Goal: Task Accomplishment & Management: Manage account settings

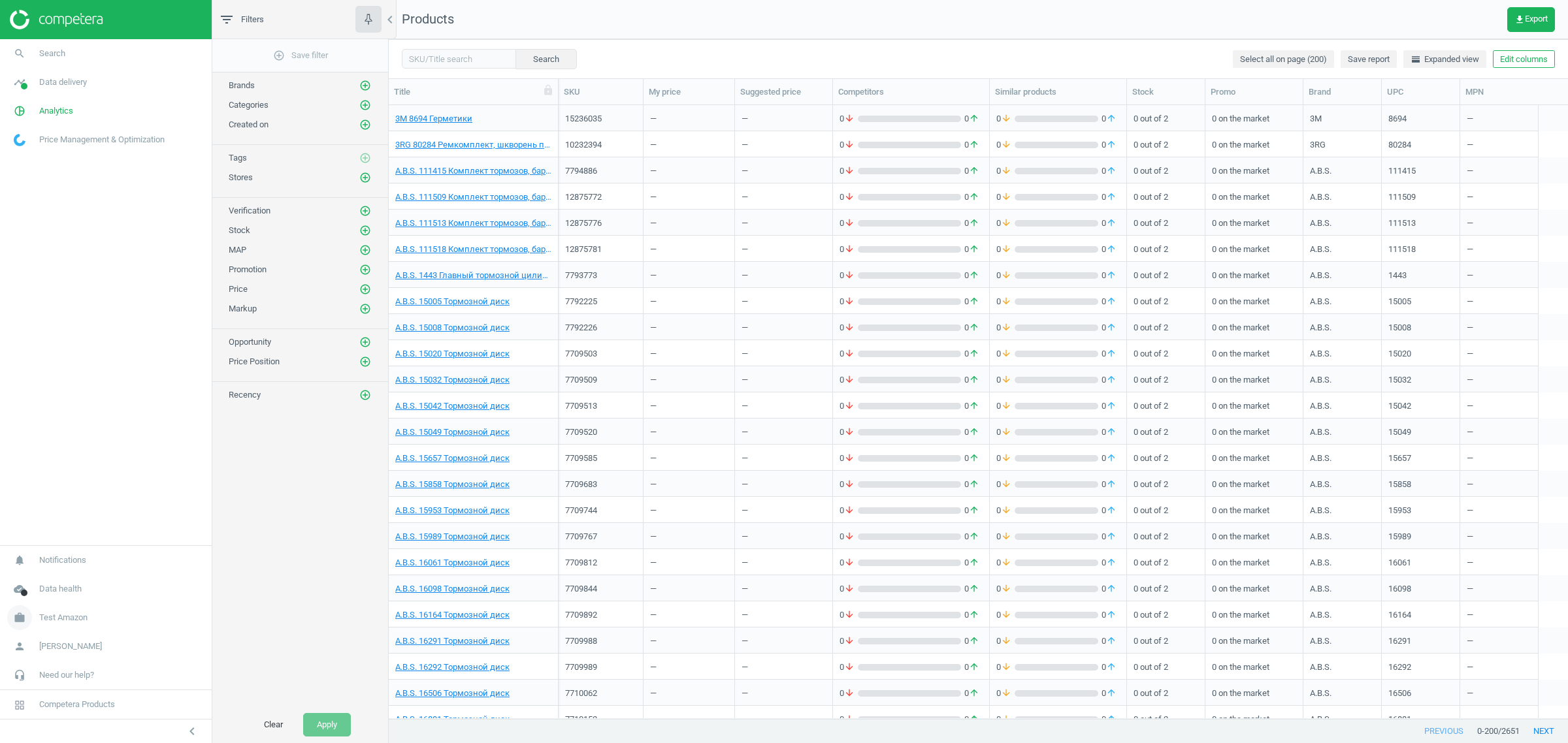
scroll to position [601, 1167]
click at [79, 616] on span "Test Amazon" at bounding box center [63, 618] width 48 height 12
click at [1525, 63] on button "Edit columns" at bounding box center [1524, 59] width 62 height 19
click at [1437, 328] on div "Stores custom fields" at bounding box center [1438, 328] width 79 height 12
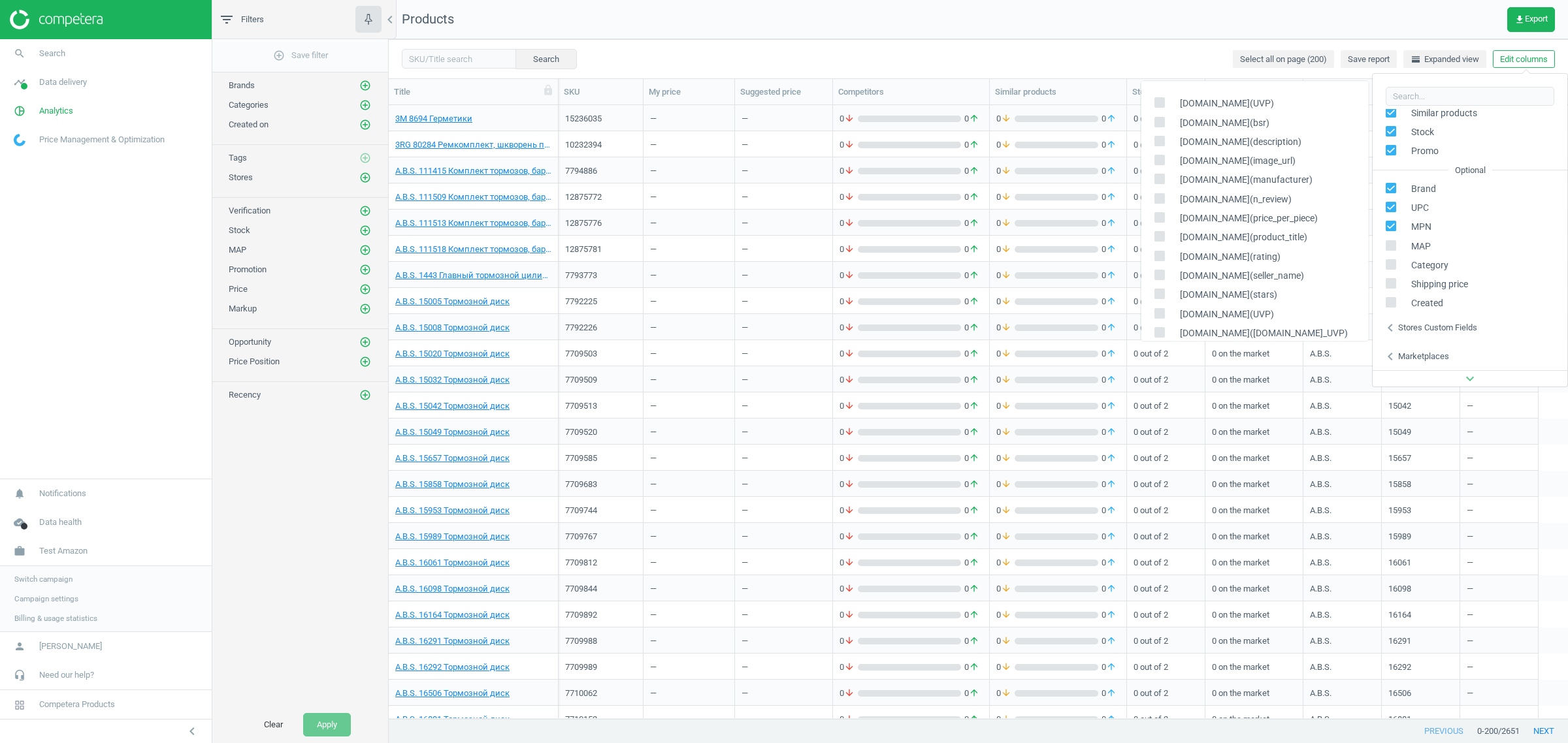
scroll to position [206, 0]
click at [54, 581] on span "Switch campaign" at bounding box center [43, 579] width 58 height 11
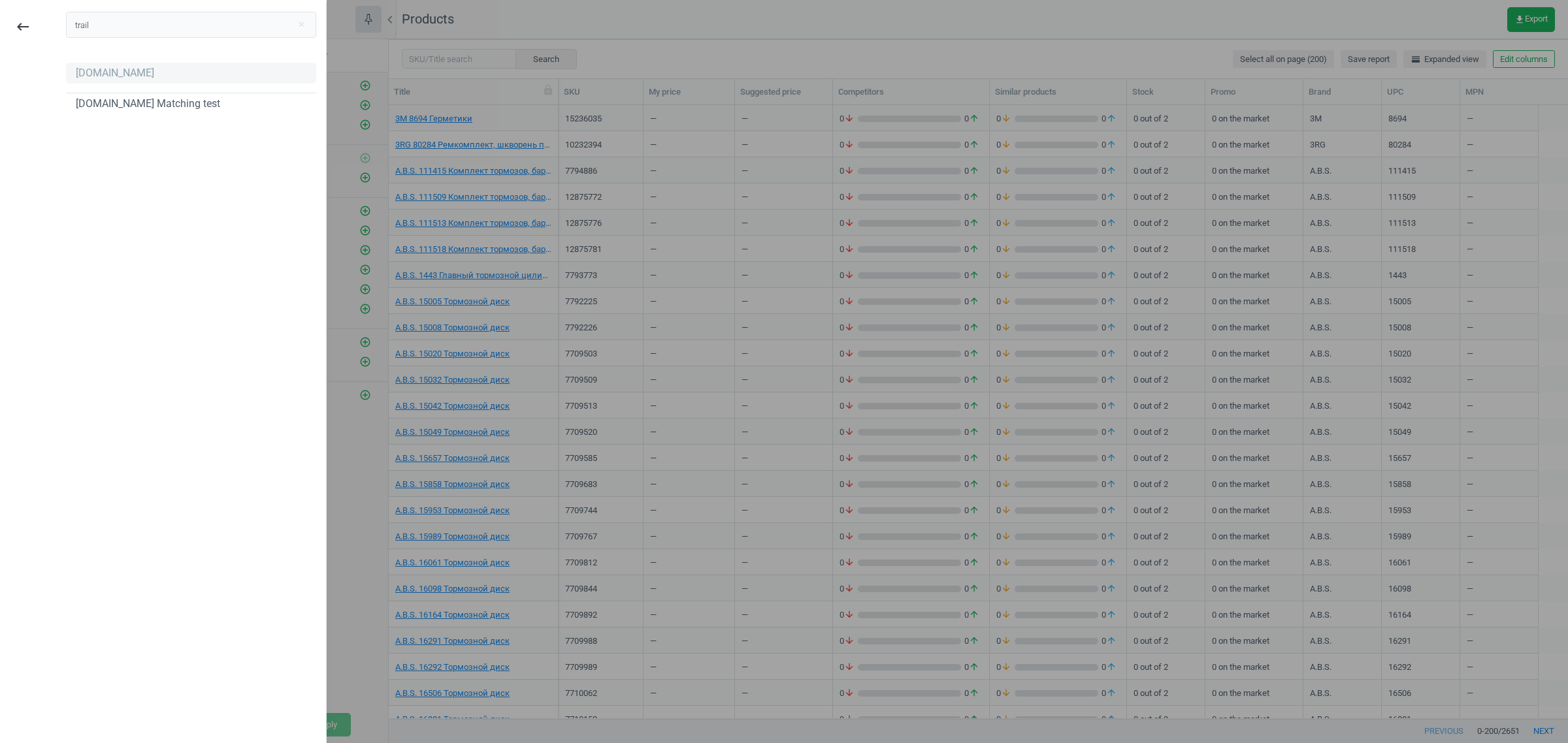
type input "trail"
click at [138, 75] on div "[DOMAIN_NAME]" at bounding box center [115, 73] width 79 height 15
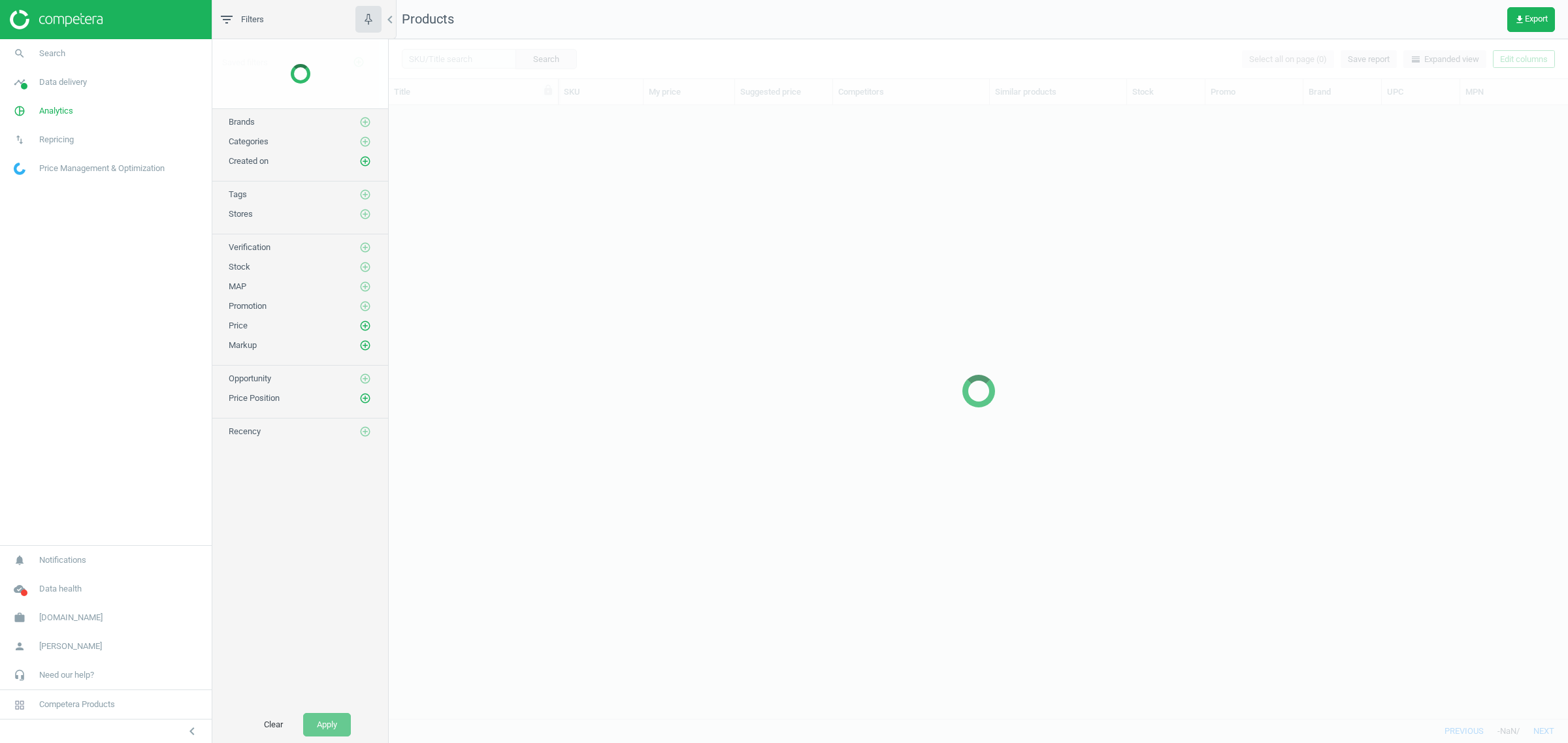
scroll to position [601, 1167]
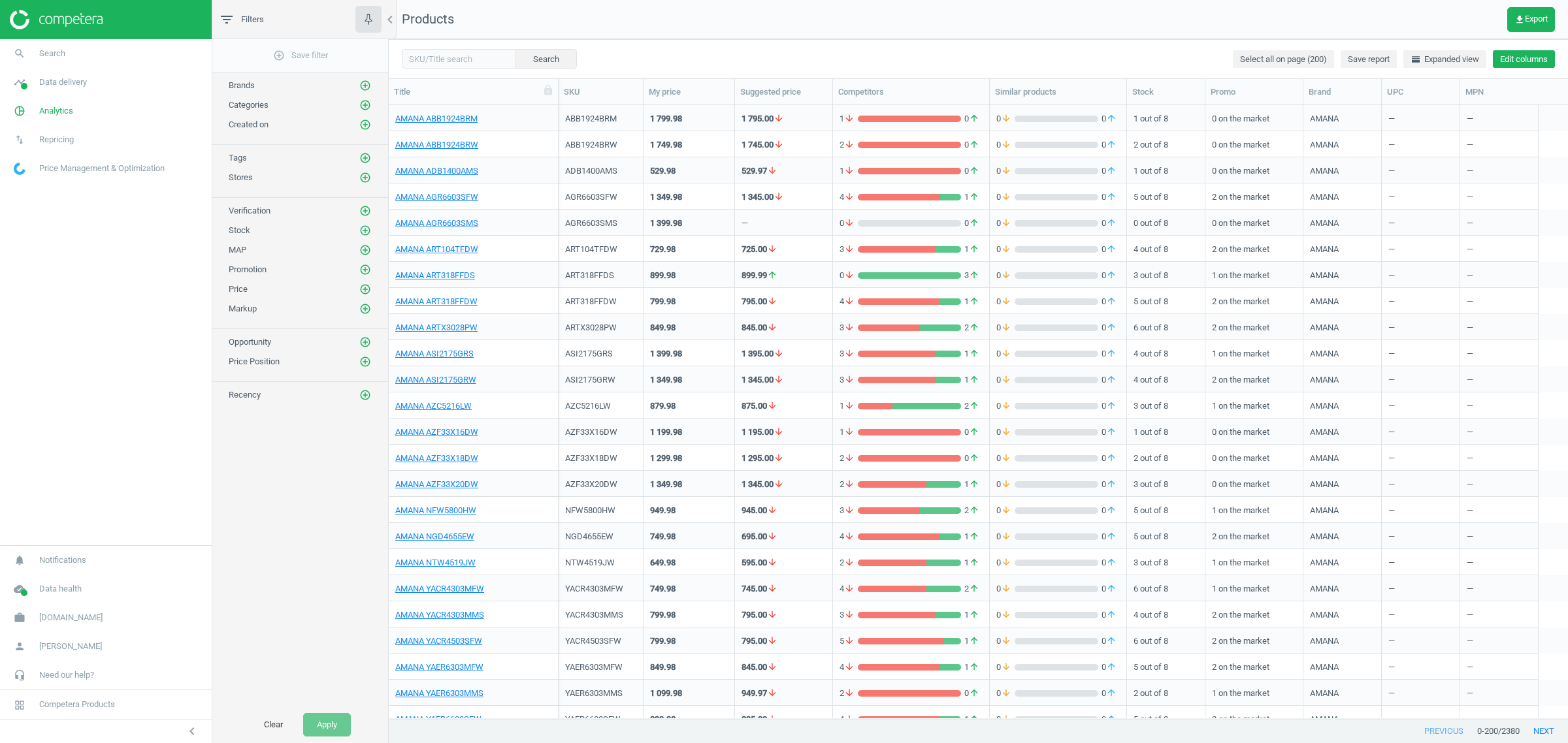
click at [1511, 62] on button "Edit columns" at bounding box center [1524, 59] width 62 height 19
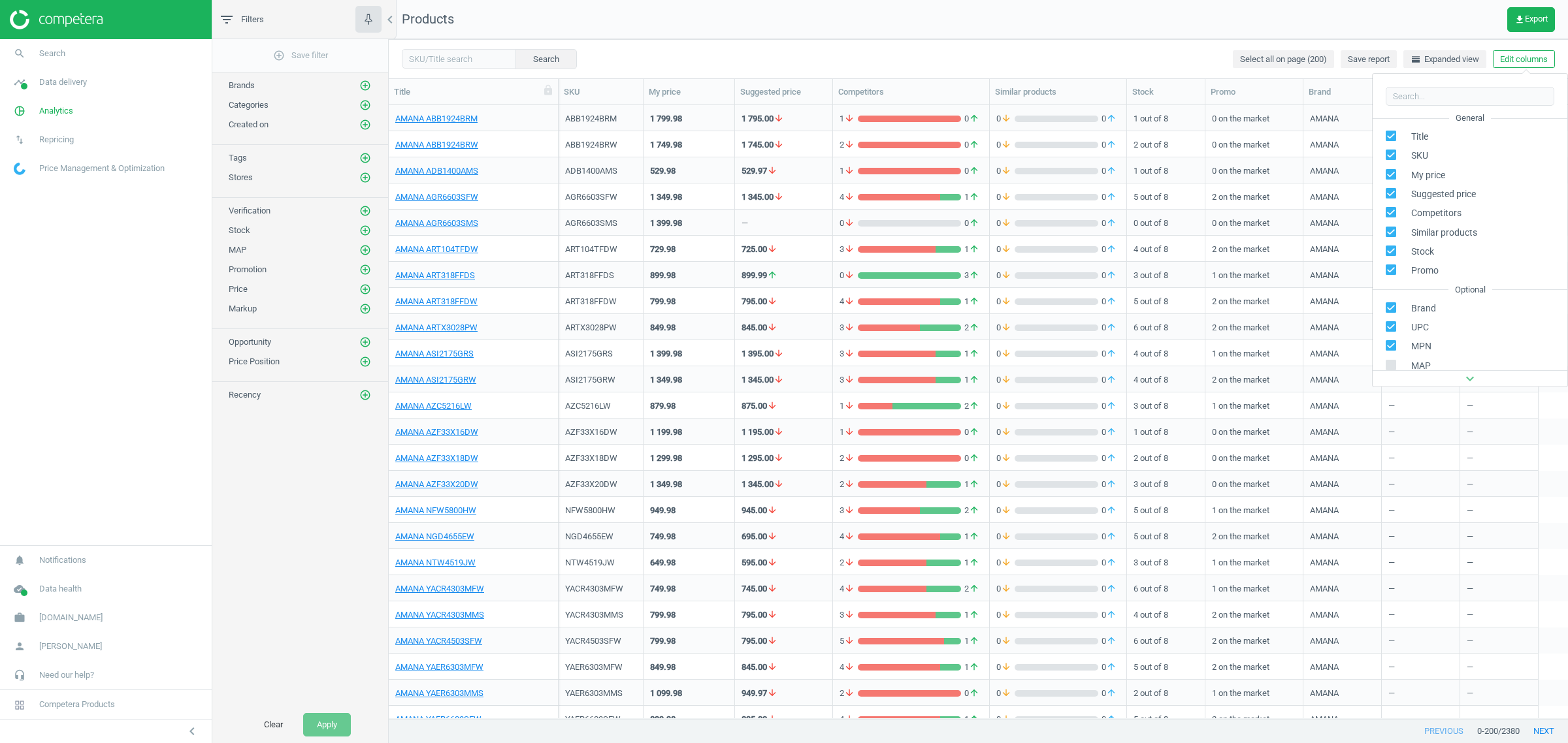
scroll to position [148, 0]
click at [1425, 302] on div "Stores custom fields" at bounding box center [1438, 300] width 79 height 12
click at [1442, 307] on div "chevron_left Stores custom fields" at bounding box center [1470, 299] width 195 height 29
click at [1457, 301] on div "Stores custom fields" at bounding box center [1438, 300] width 79 height 12
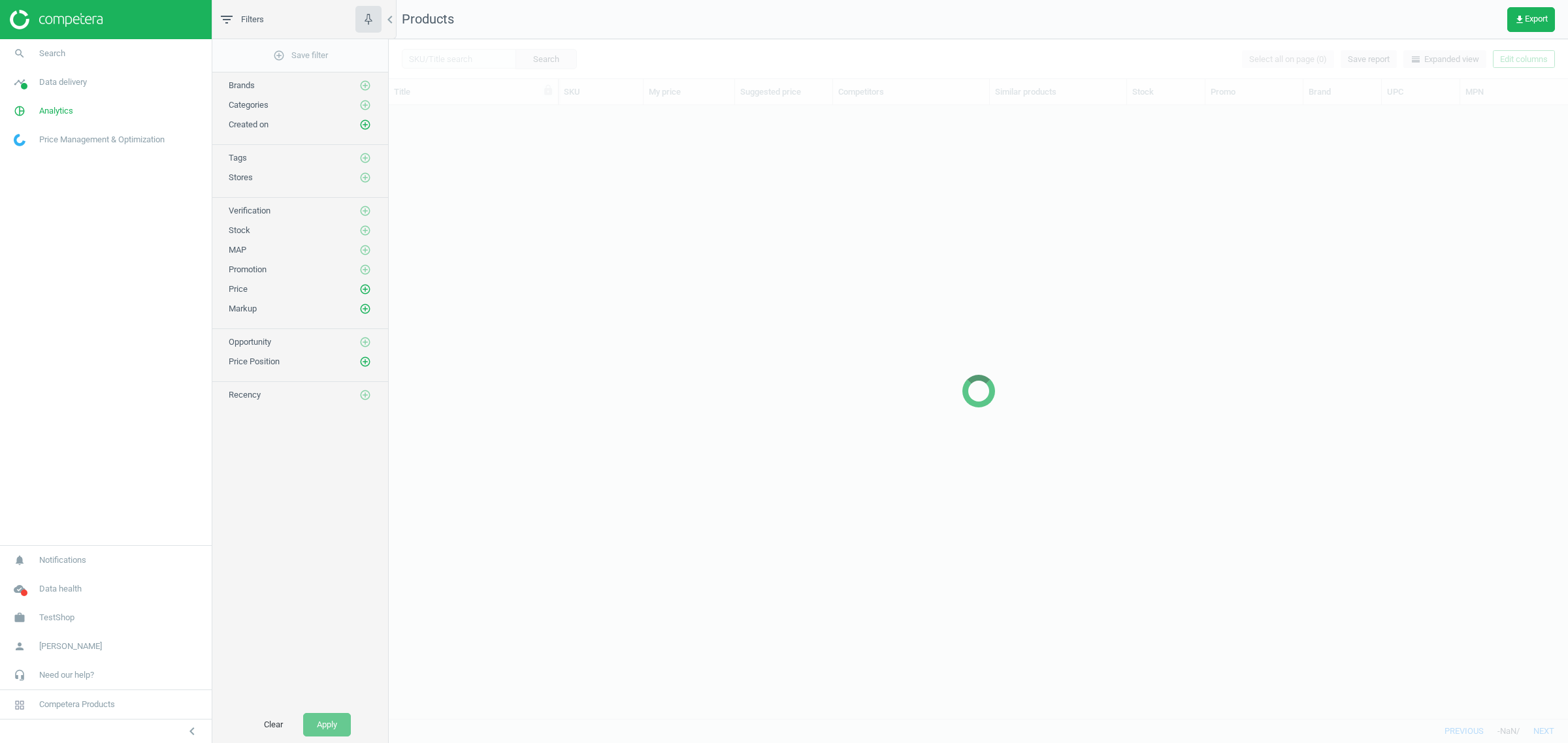
scroll to position [601, 1167]
click at [59, 619] on span "TestShop" at bounding box center [57, 618] width 35 height 12
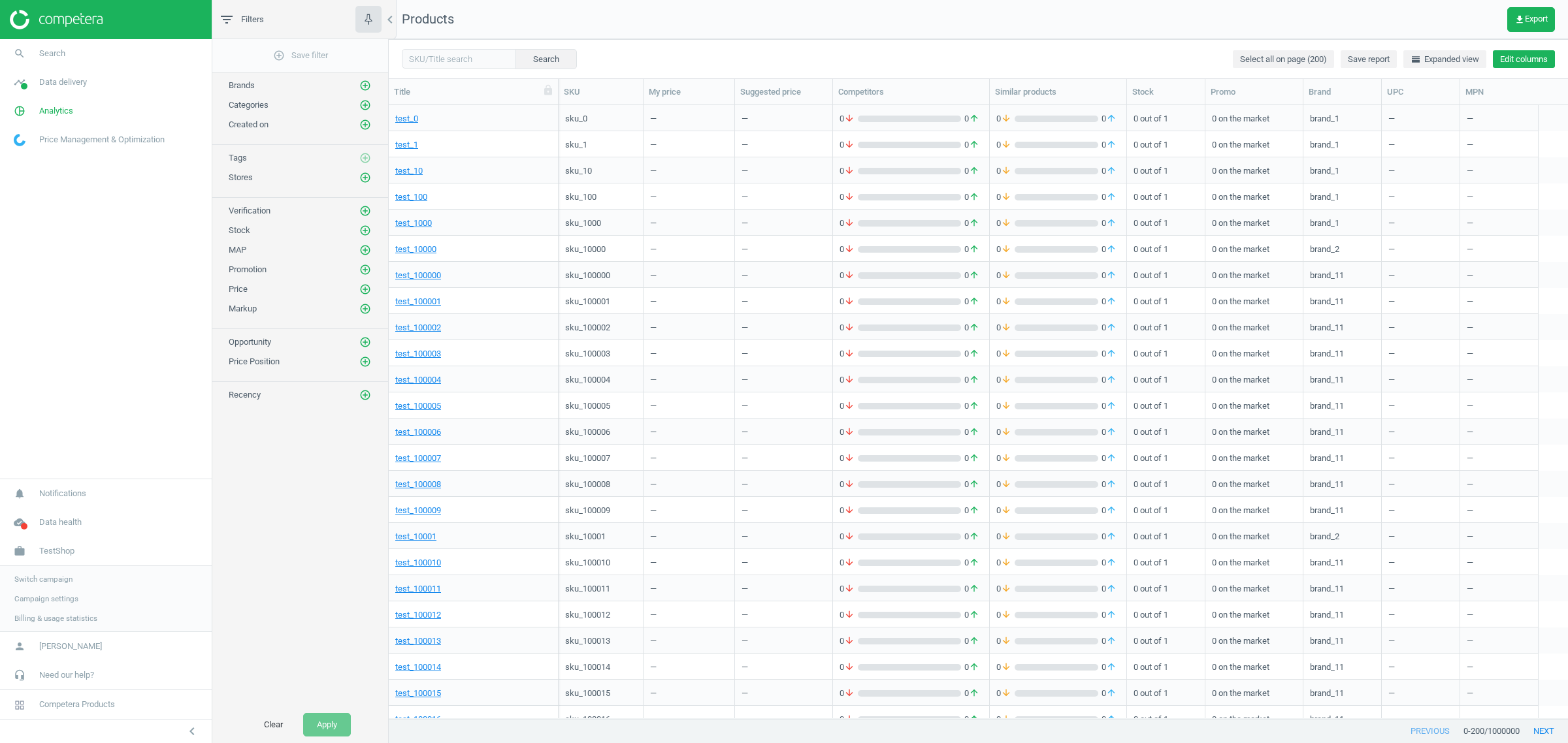
click at [1511, 57] on button "Edit columns" at bounding box center [1524, 59] width 62 height 19
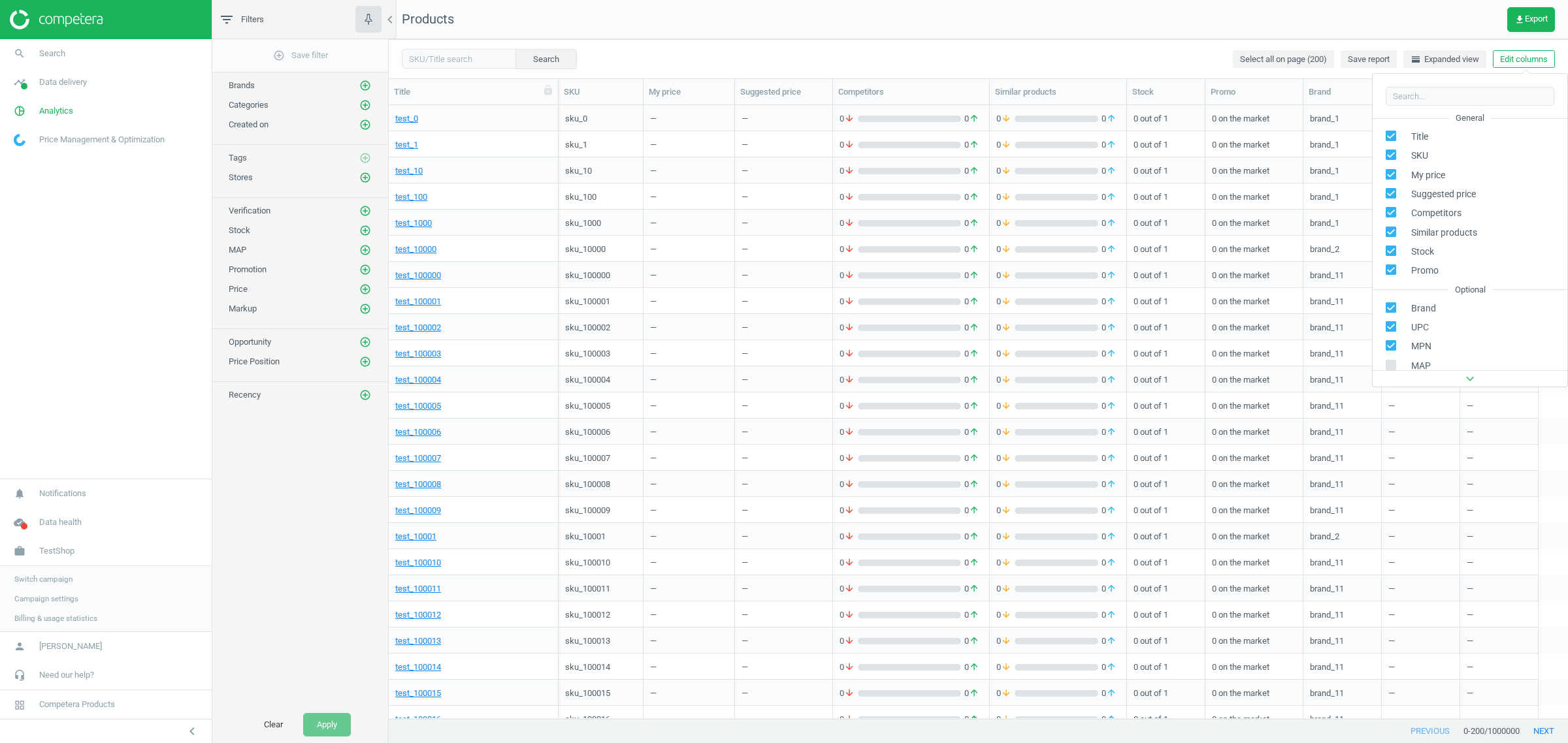
scroll to position [148, 0]
click at [1419, 294] on div "Stores custom fields" at bounding box center [1438, 300] width 79 height 12
click at [44, 573] on link "Switch campaign" at bounding box center [105, 579] width 212 height 20
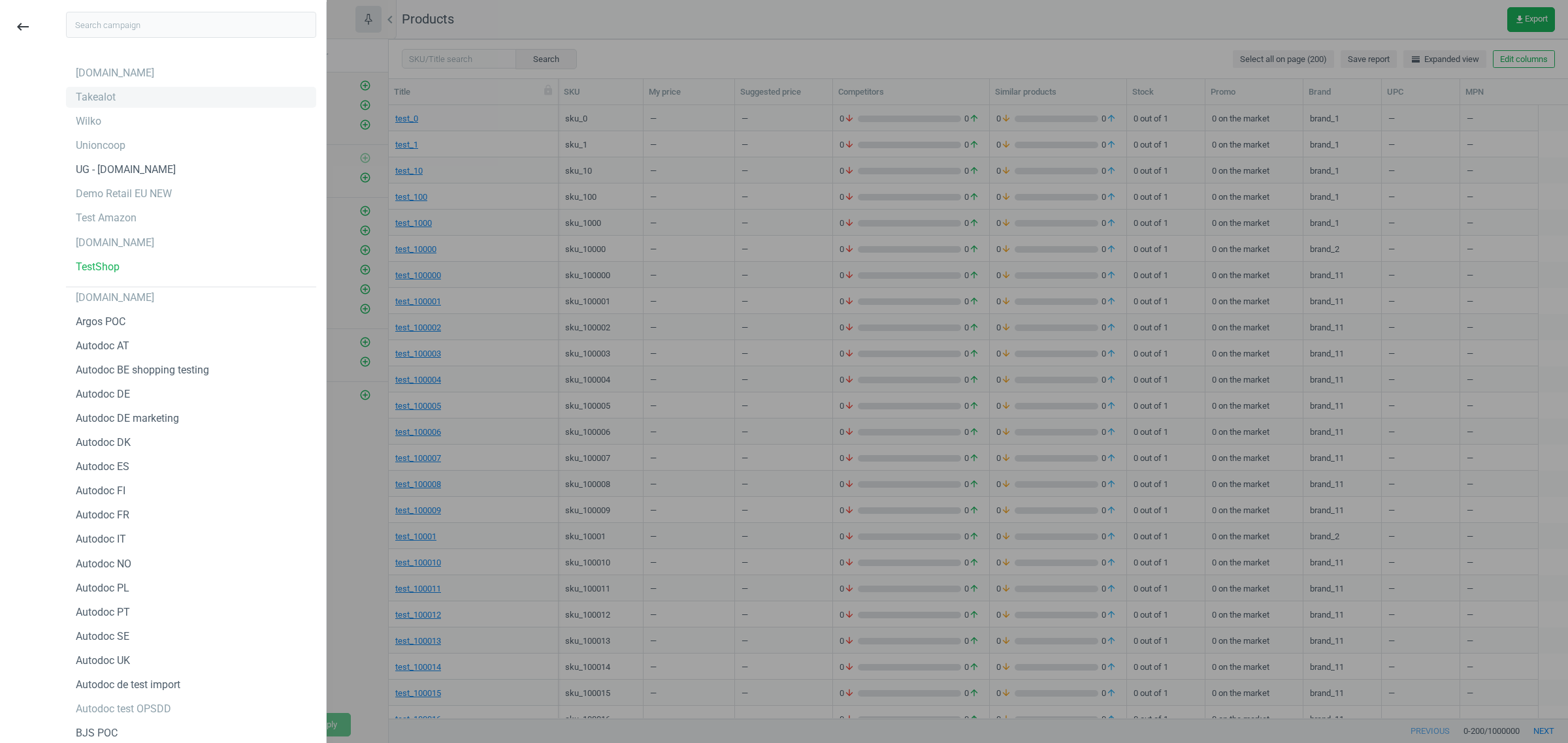
click at [116, 105] on div "Takealot" at bounding box center [191, 97] width 250 height 21
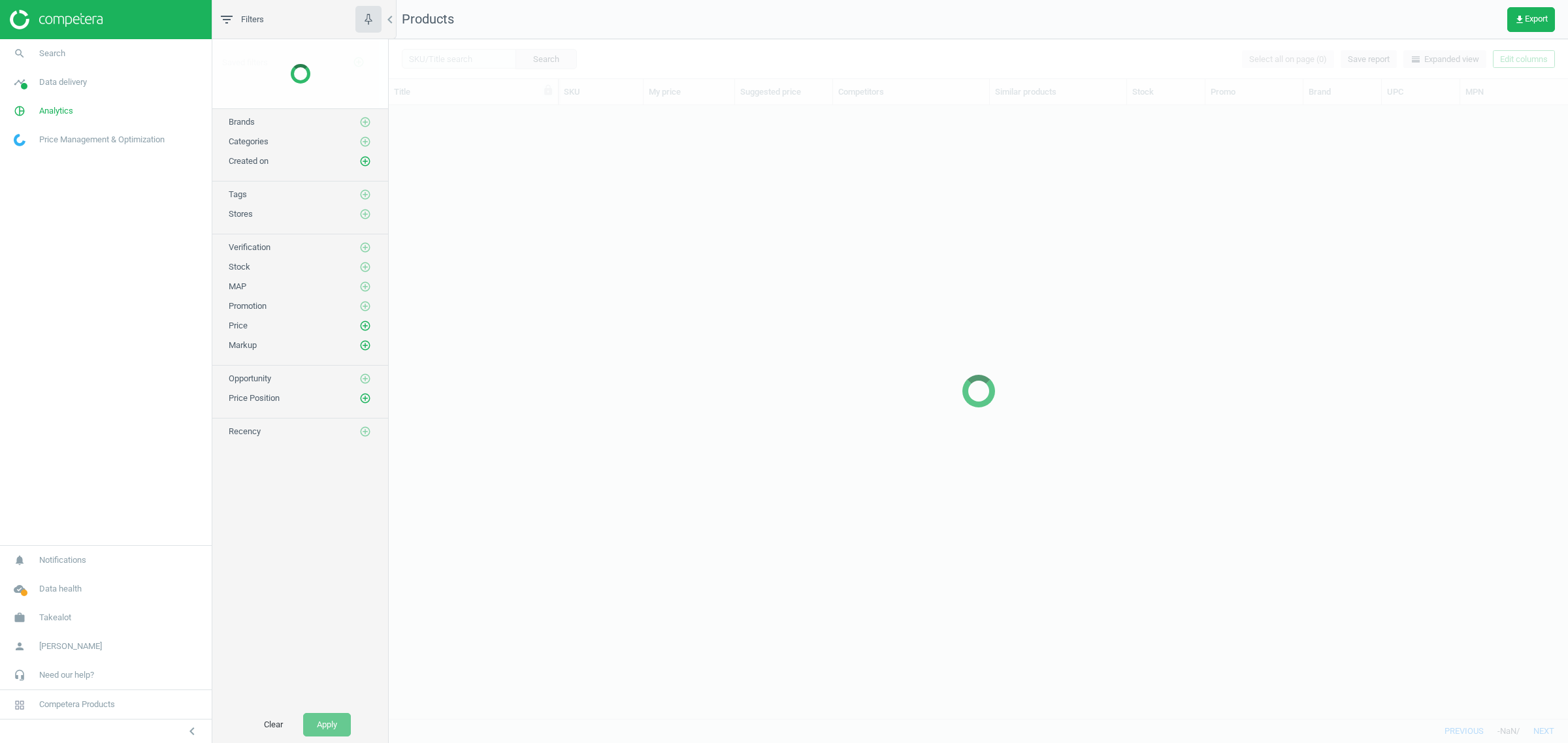
scroll to position [601, 1167]
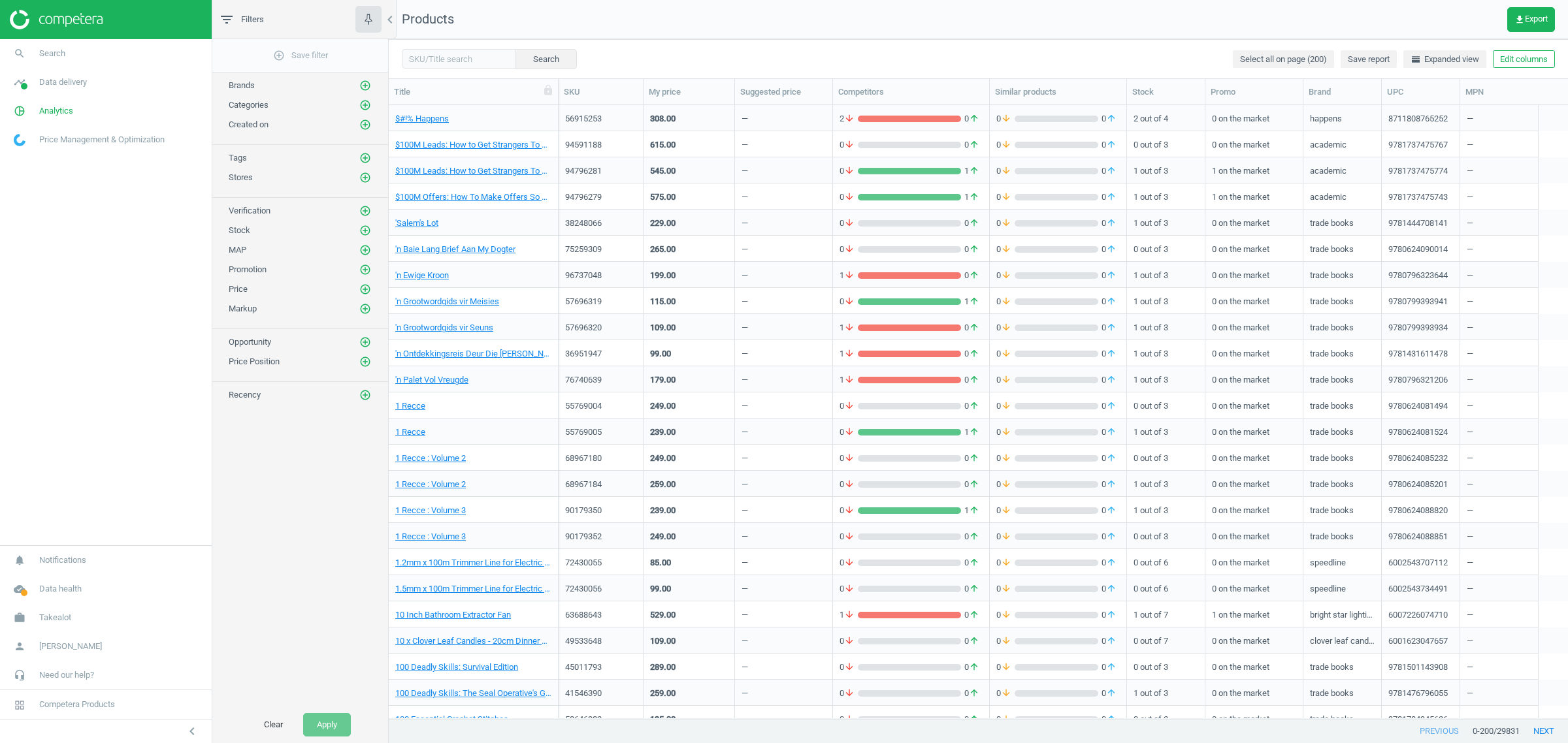
click at [1507, 63] on button "Edit columns" at bounding box center [1524, 59] width 62 height 19
click at [1427, 268] on div "Stores custom fields" at bounding box center [1438, 270] width 79 height 12
click at [64, 615] on span "Takealot" at bounding box center [55, 618] width 32 height 12
click at [57, 574] on span "Switch campaign" at bounding box center [43, 579] width 58 height 11
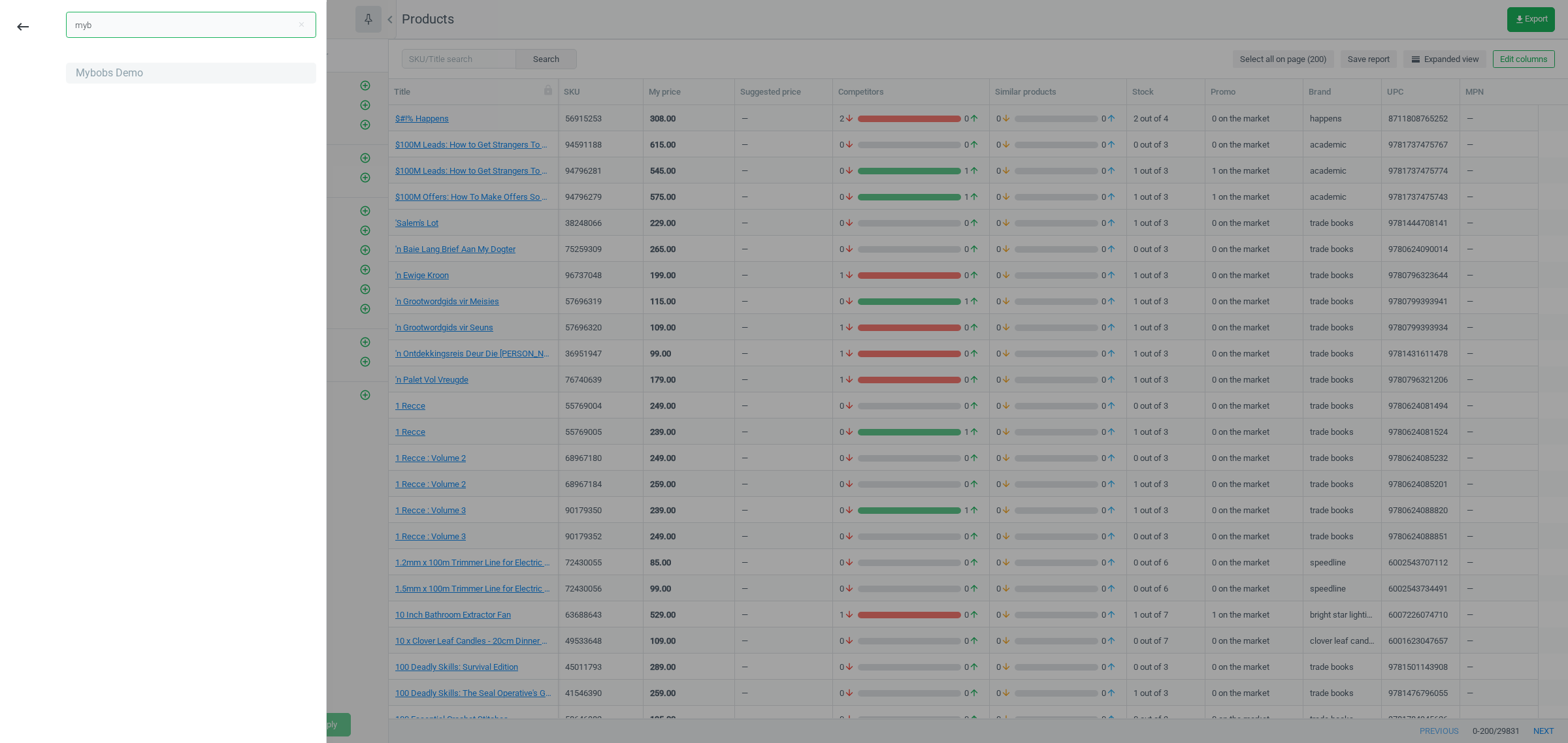
type input "myb"
click at [105, 75] on div "Mybobs Demo" at bounding box center [109, 73] width 67 height 15
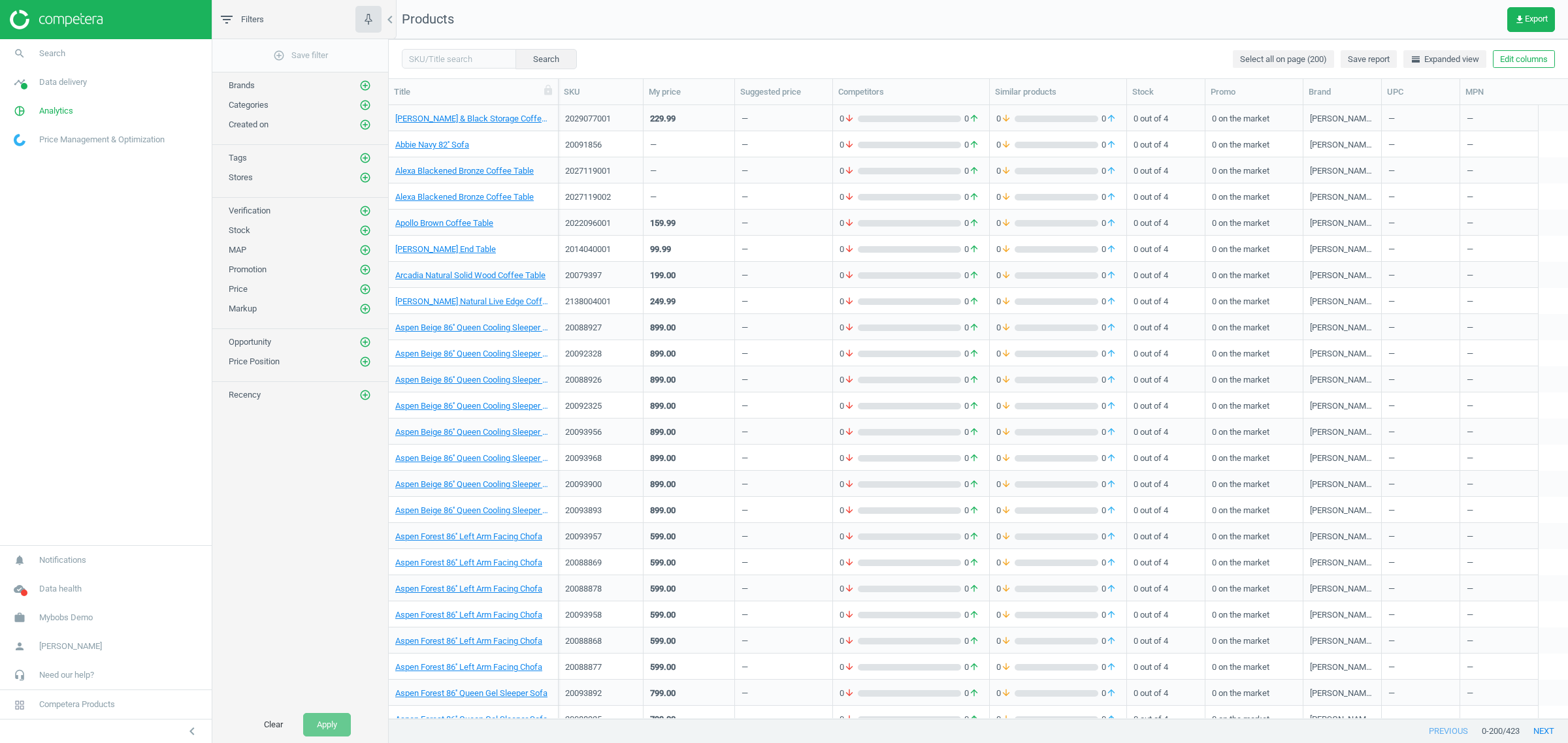
scroll to position [601, 1167]
click at [1533, 54] on button "Edit columns" at bounding box center [1524, 59] width 62 height 19
click at [1432, 272] on div "Custom fields" at bounding box center [1425, 270] width 53 height 12
click at [87, 615] on span "Mybobs Demo" at bounding box center [66, 618] width 53 height 12
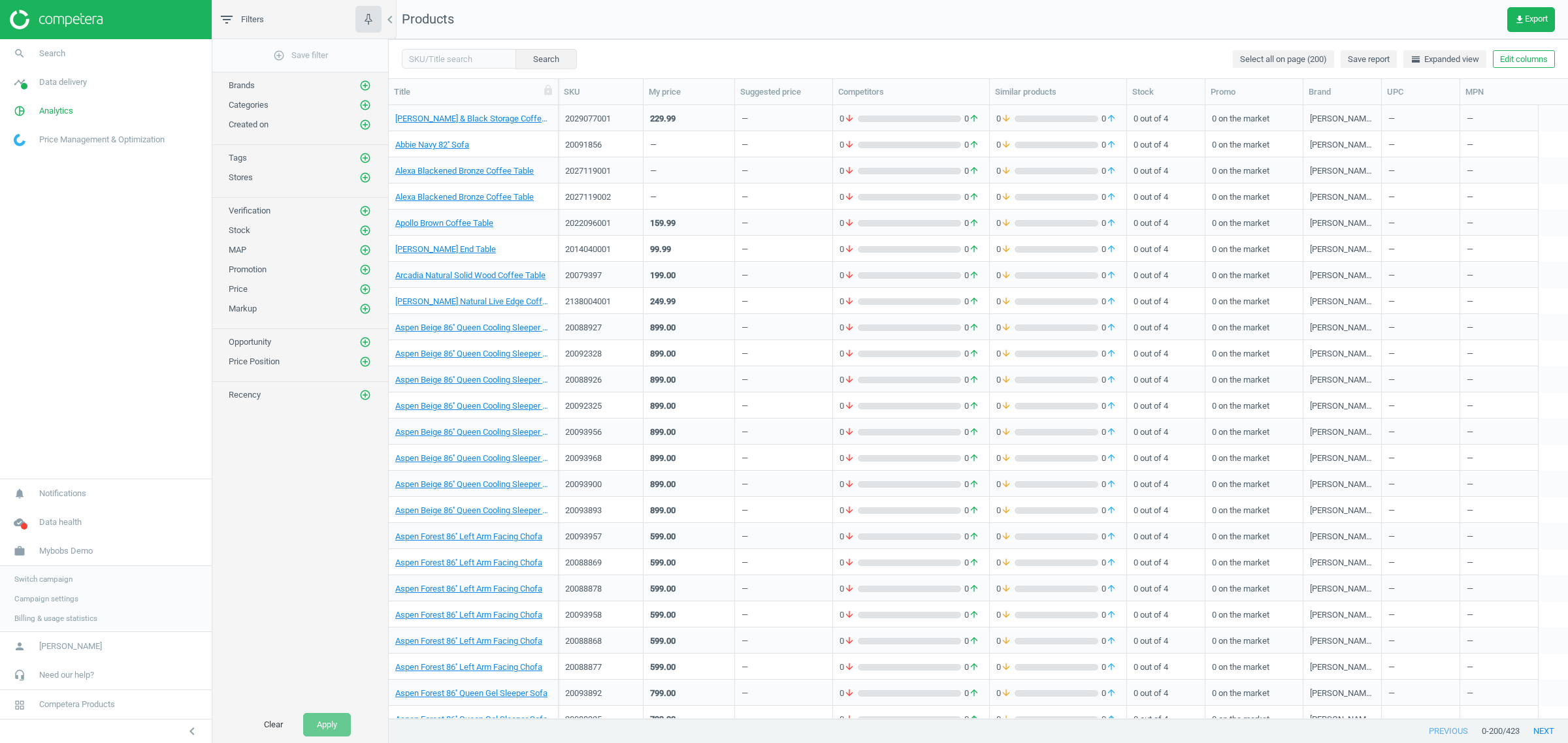
click at [66, 580] on span "Switch campaign" at bounding box center [43, 579] width 58 height 11
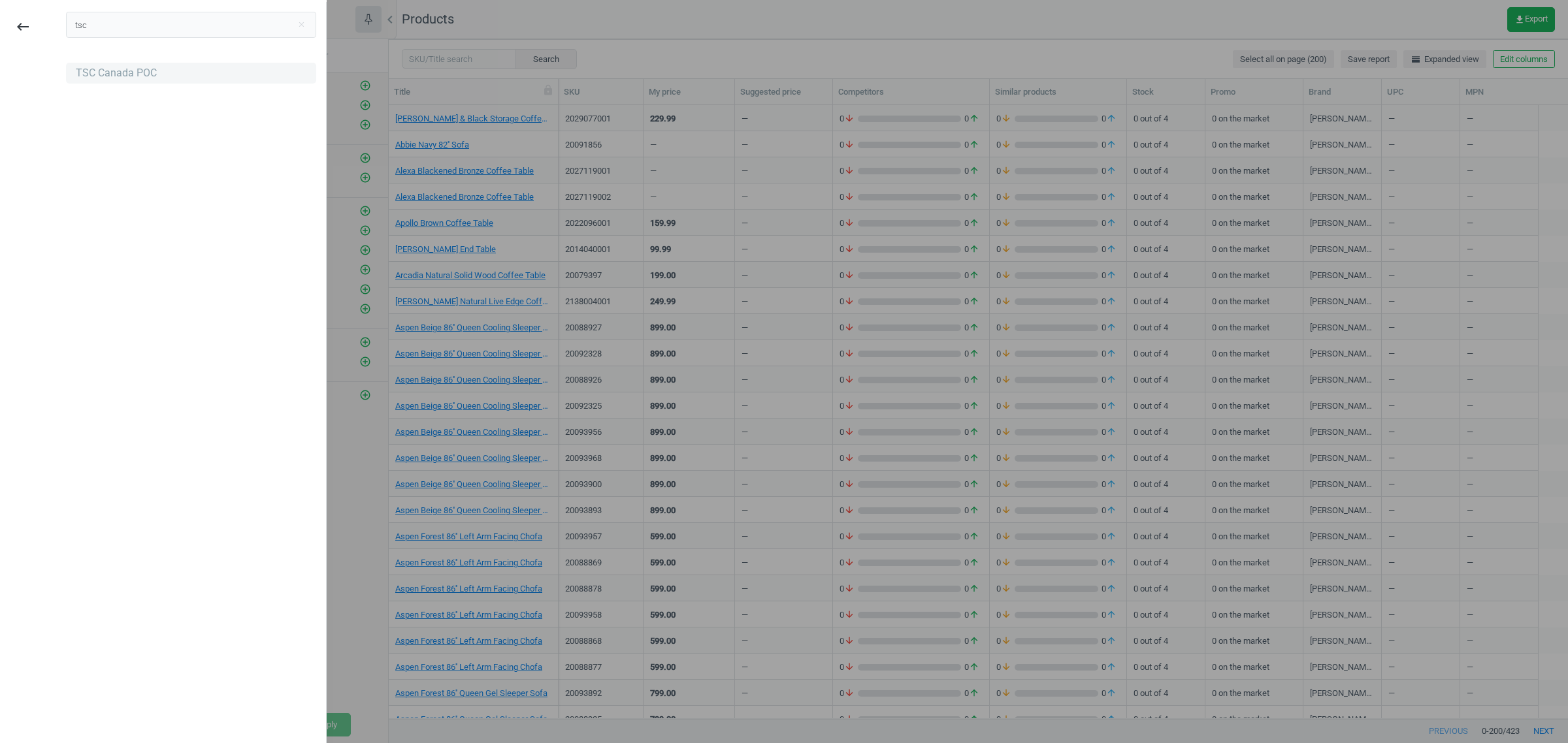
type input "tsc"
click at [148, 70] on div "TSC Canada POC" at bounding box center [116, 73] width 81 height 15
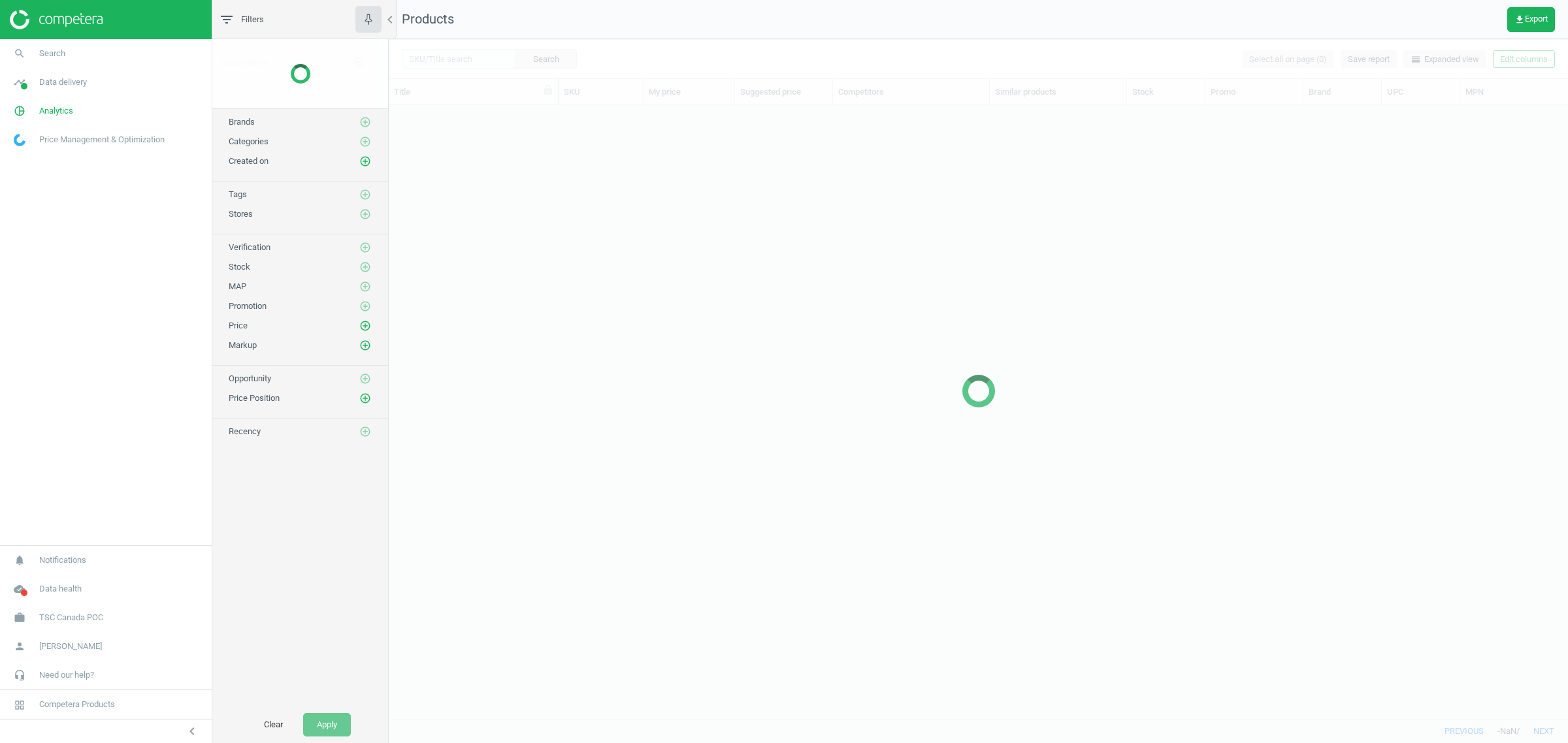
scroll to position [601, 1167]
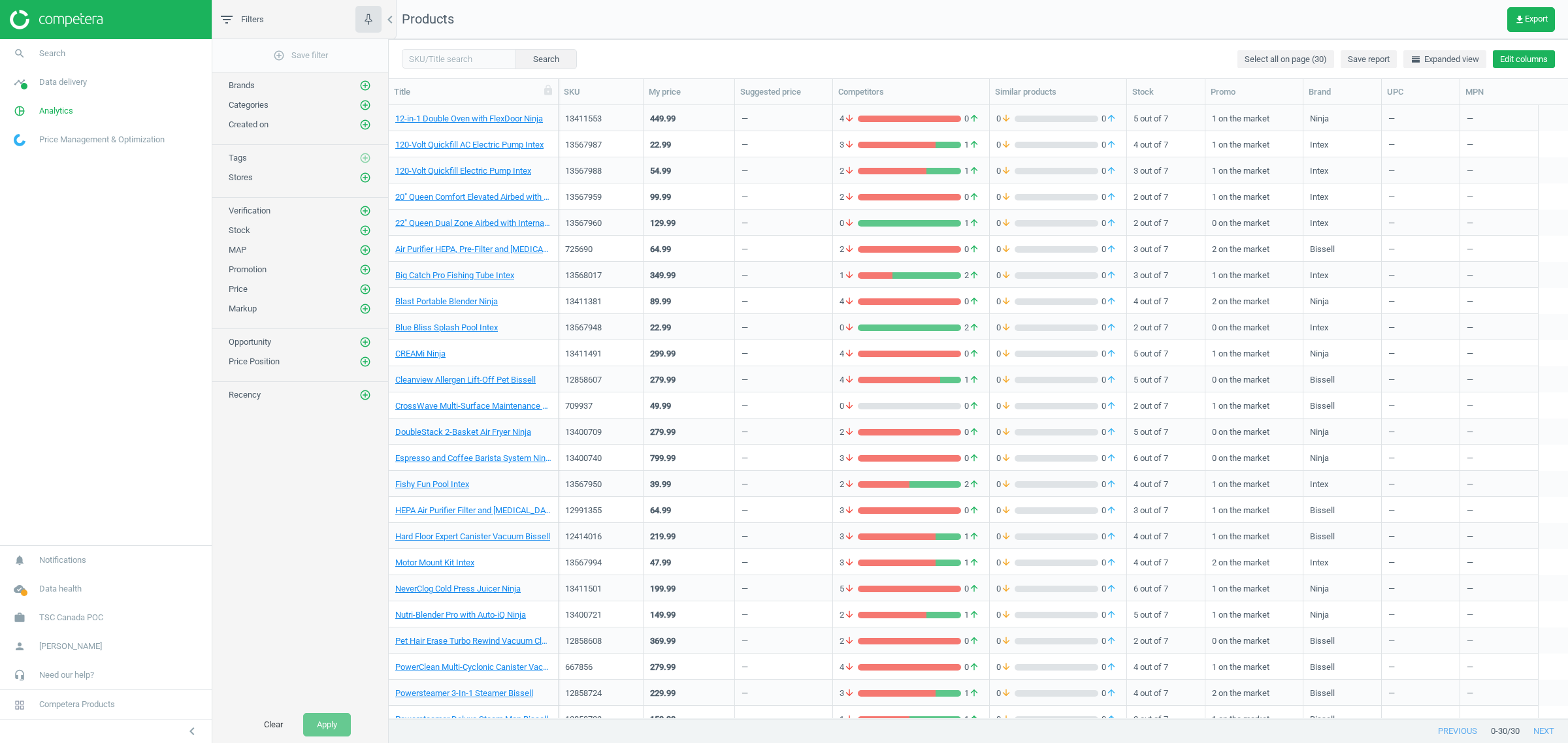
click at [1533, 59] on button "Edit columns" at bounding box center [1524, 59] width 62 height 19
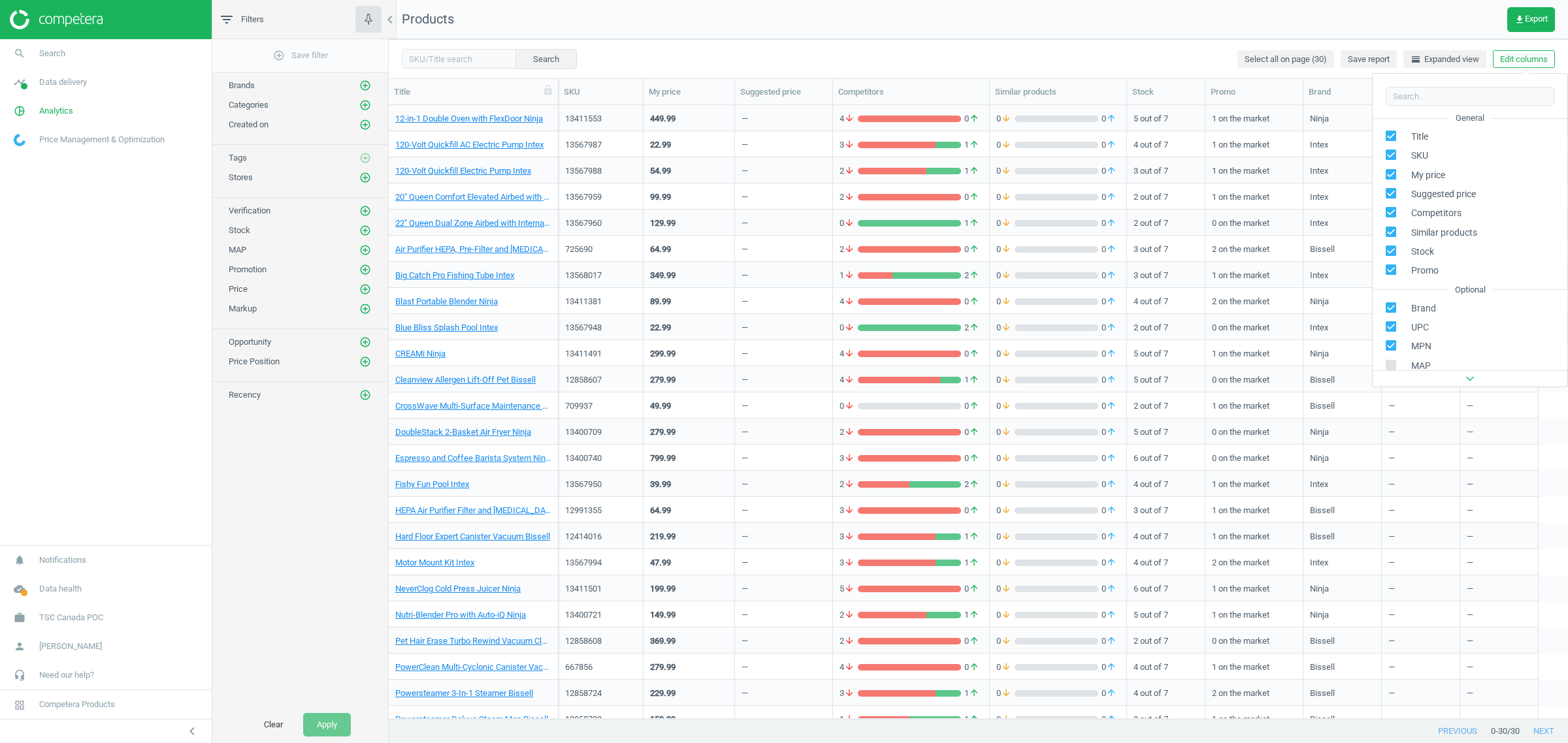
scroll to position [119, 0]
click at [73, 615] on span "TSC Canada POC" at bounding box center [71, 618] width 64 height 12
click at [46, 575] on span "Switch campaign" at bounding box center [43, 579] width 58 height 11
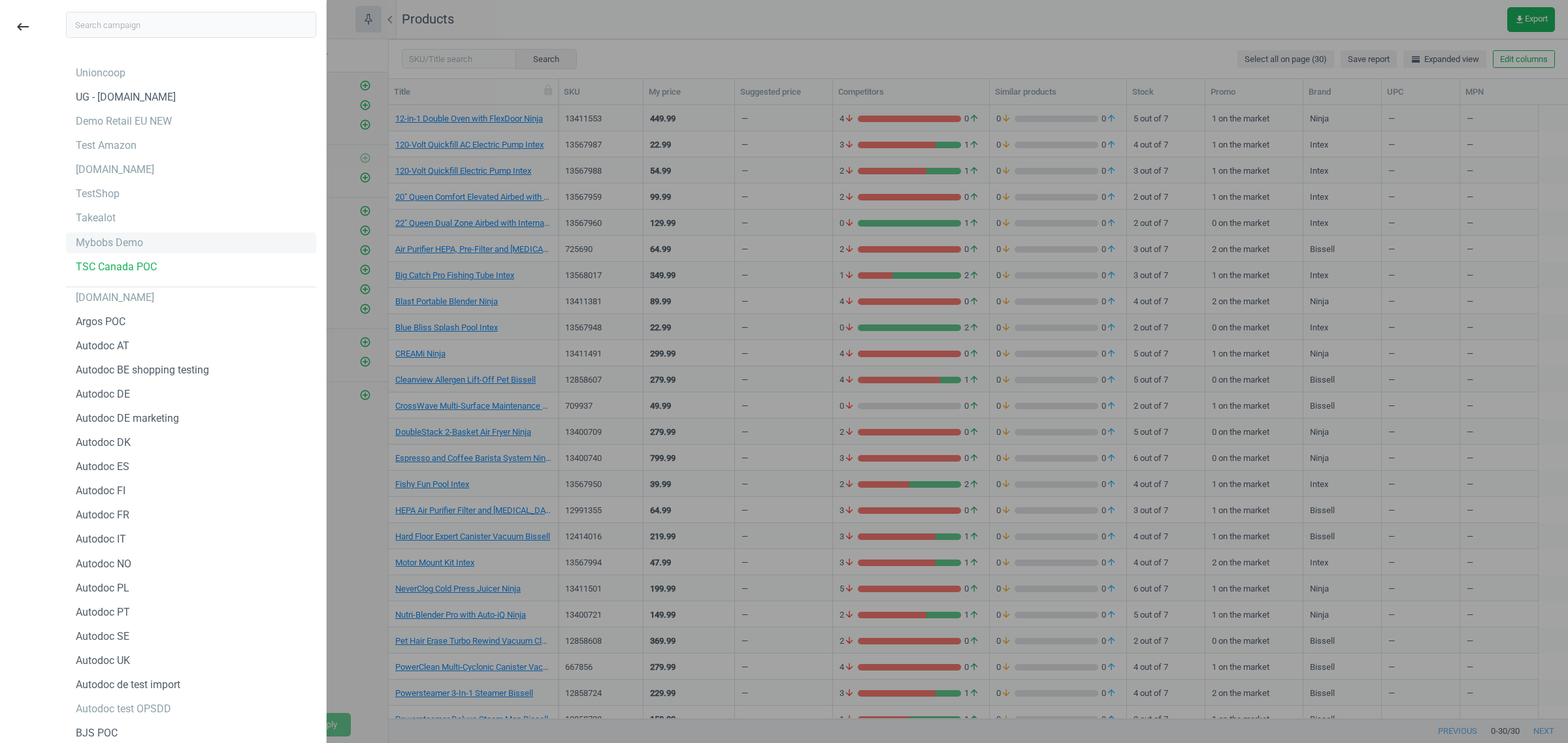
click at [119, 243] on div "Mybobs Demo" at bounding box center [109, 242] width 67 height 15
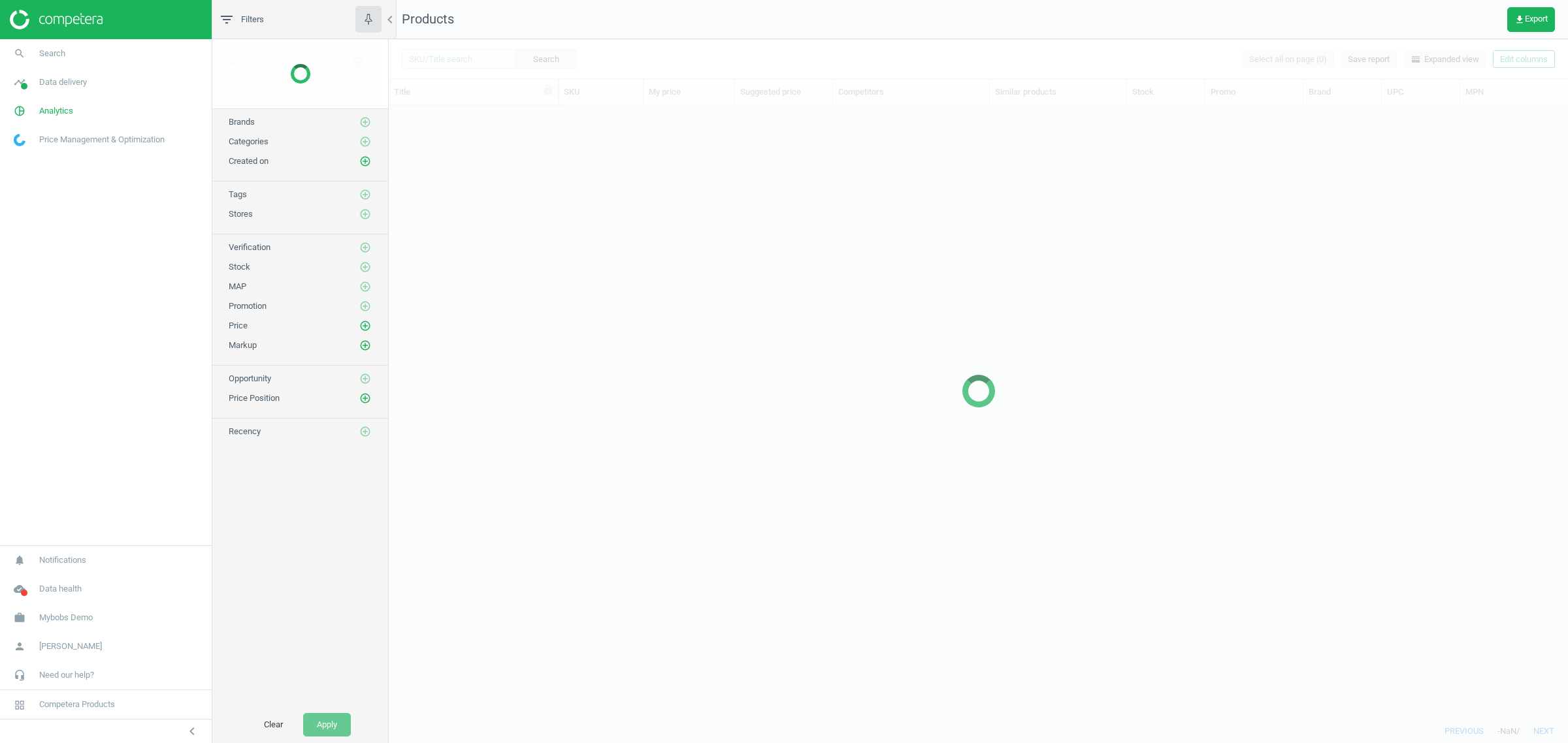
scroll to position [601, 1167]
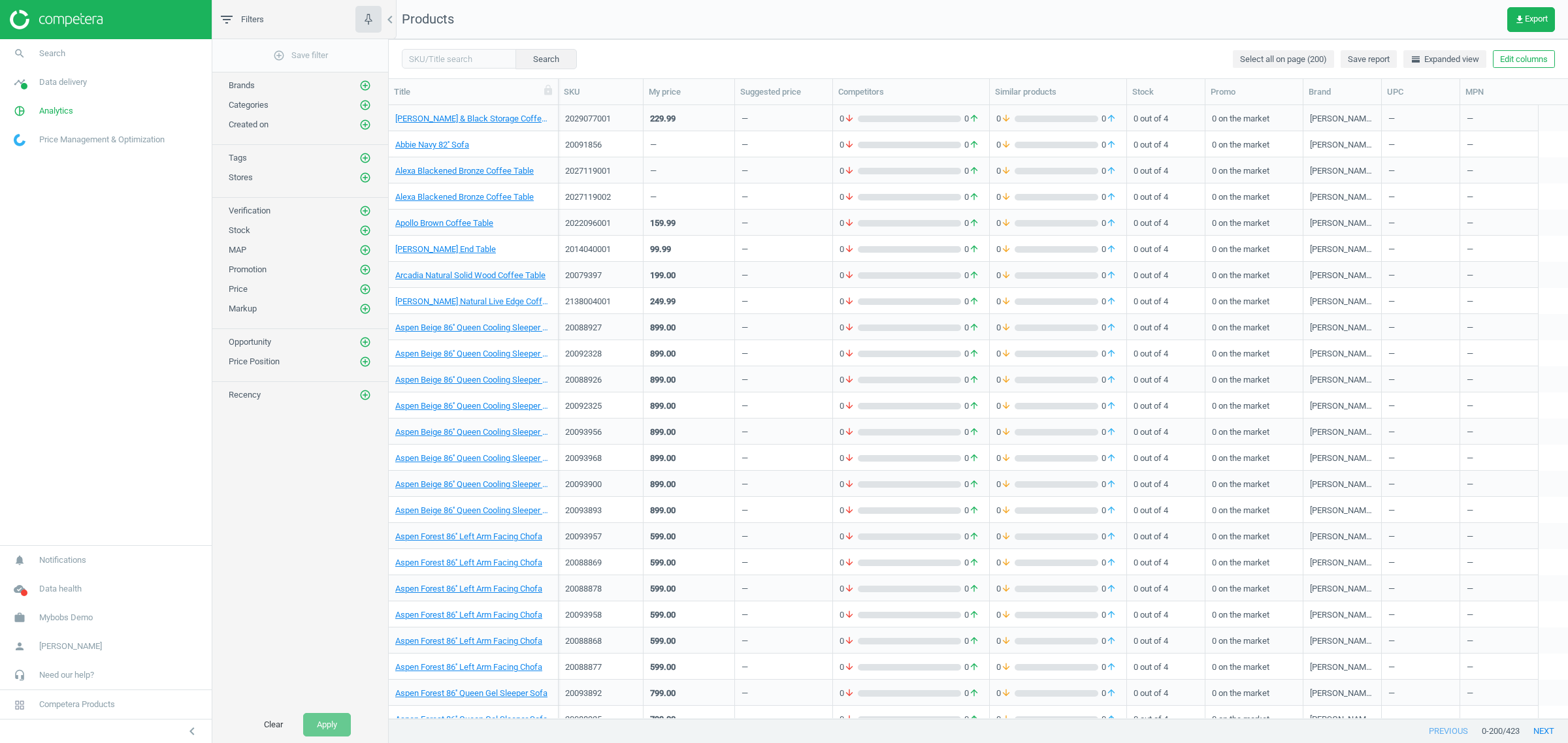
click at [1507, 69] on div "Search Select all on page (200) Save report horizontal_split Expanded view Edit…" at bounding box center [978, 59] width 1180 height 39
click at [1525, 54] on button "Edit columns" at bounding box center [1524, 59] width 62 height 19
click at [1435, 271] on div "Custom fields" at bounding box center [1425, 270] width 53 height 12
click at [1437, 304] on div "Stores custom fields" at bounding box center [1438, 300] width 79 height 12
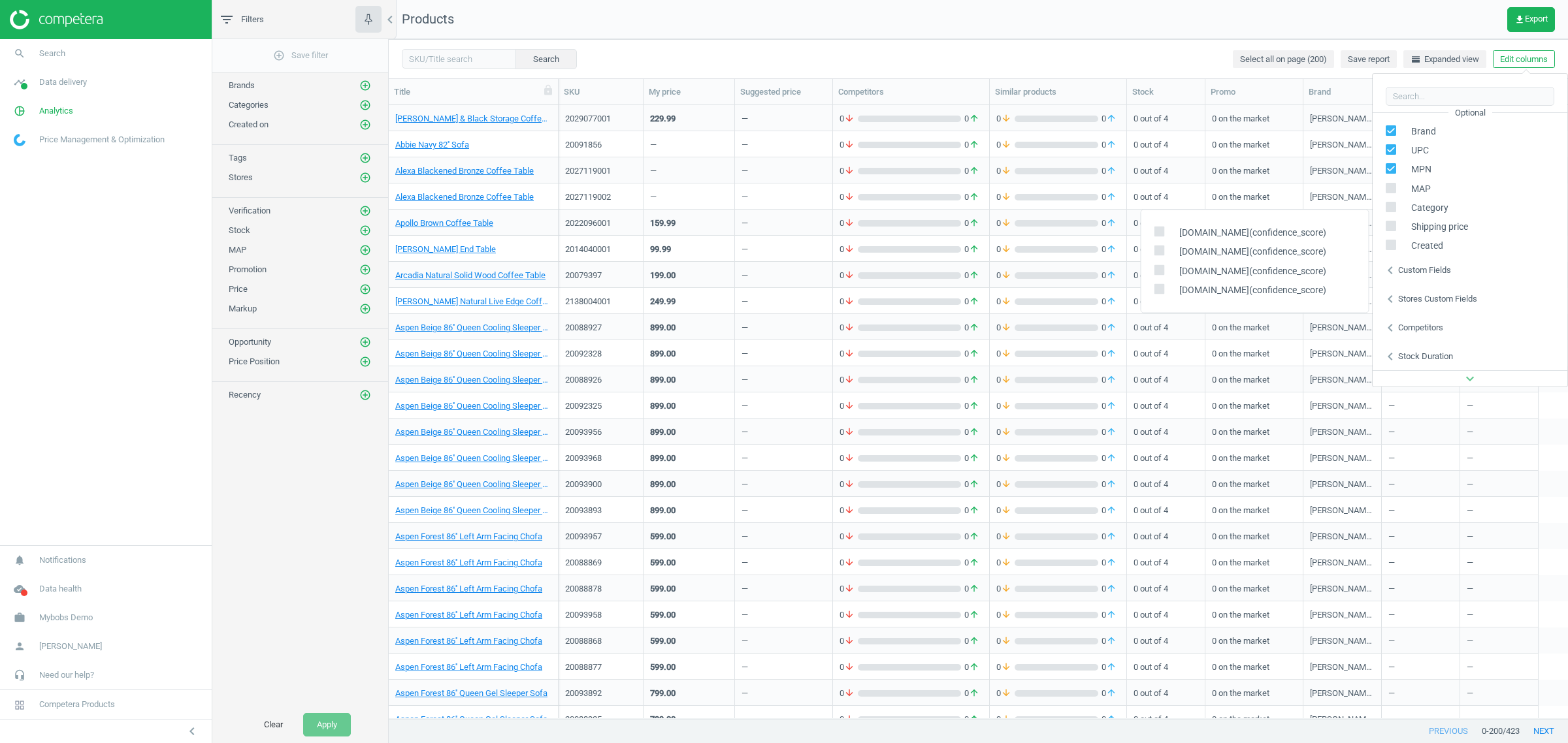
click at [1432, 274] on div "Custom fields" at bounding box center [1425, 270] width 53 height 12
click at [1387, 294] on icon "chevron_left" at bounding box center [1391, 300] width 16 height 16
click at [73, 621] on span "Mybobs Demo" at bounding box center [66, 618] width 53 height 12
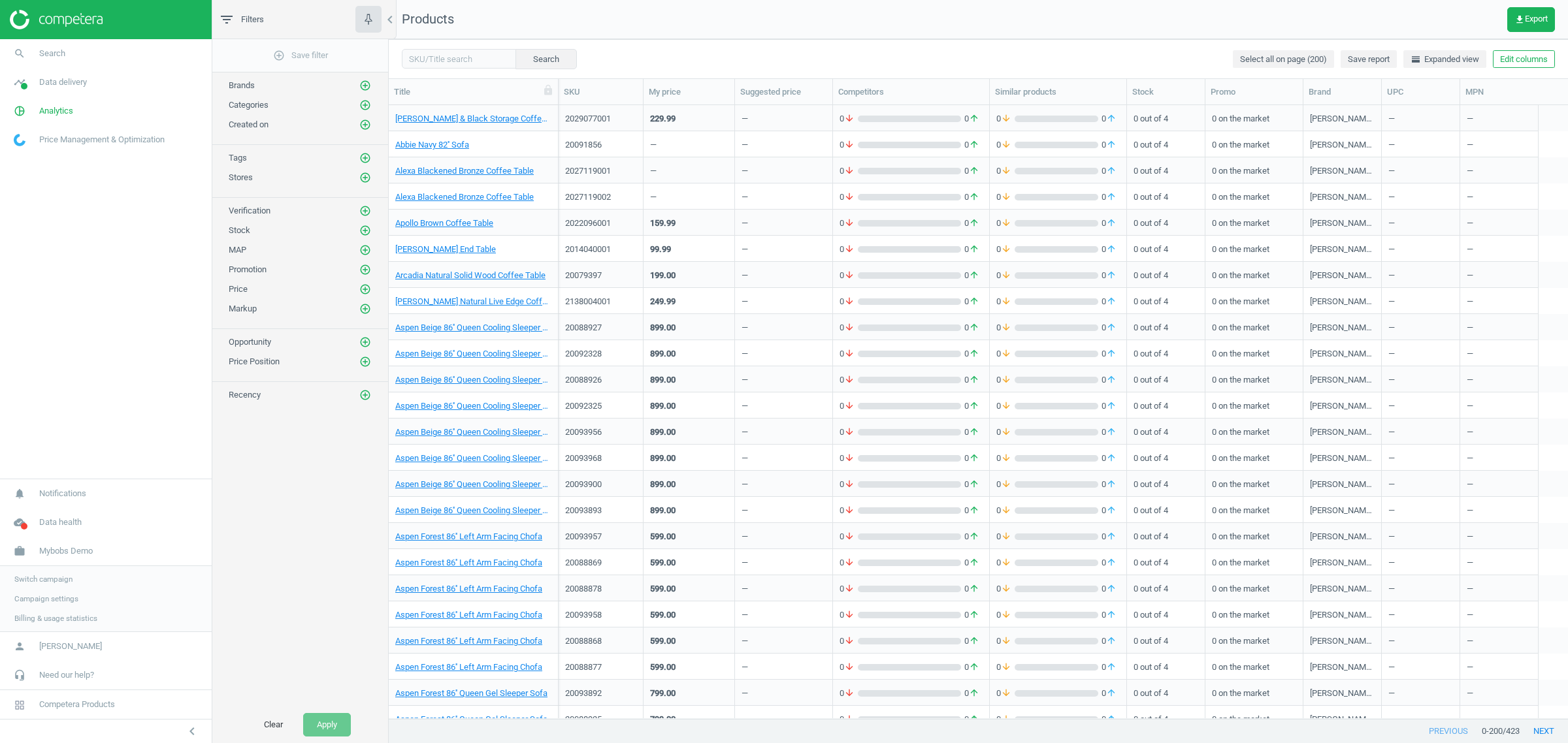
click at [50, 575] on span "Switch campaign" at bounding box center [43, 579] width 58 height 11
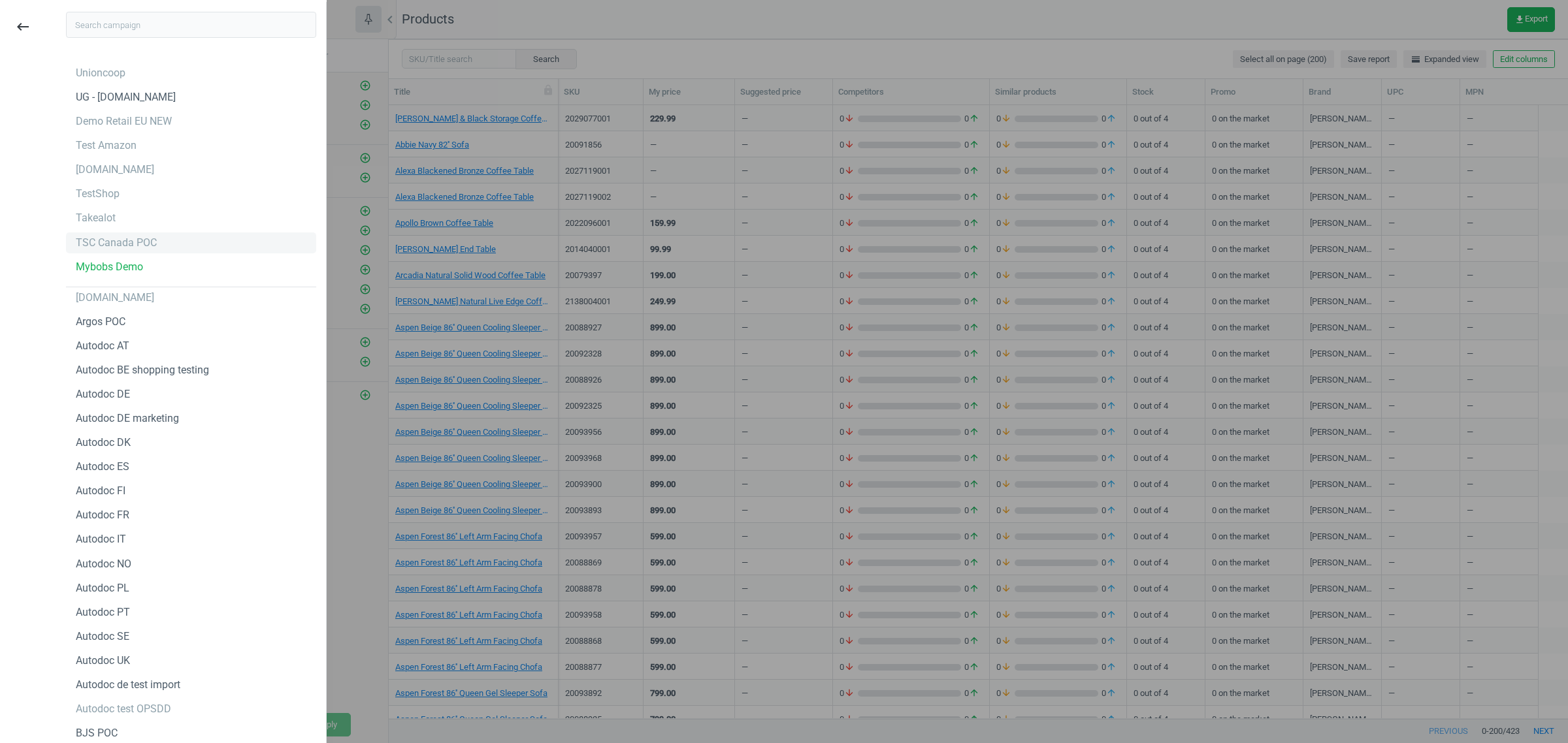
click at [113, 245] on div "TSC Canada POC" at bounding box center [116, 242] width 81 height 15
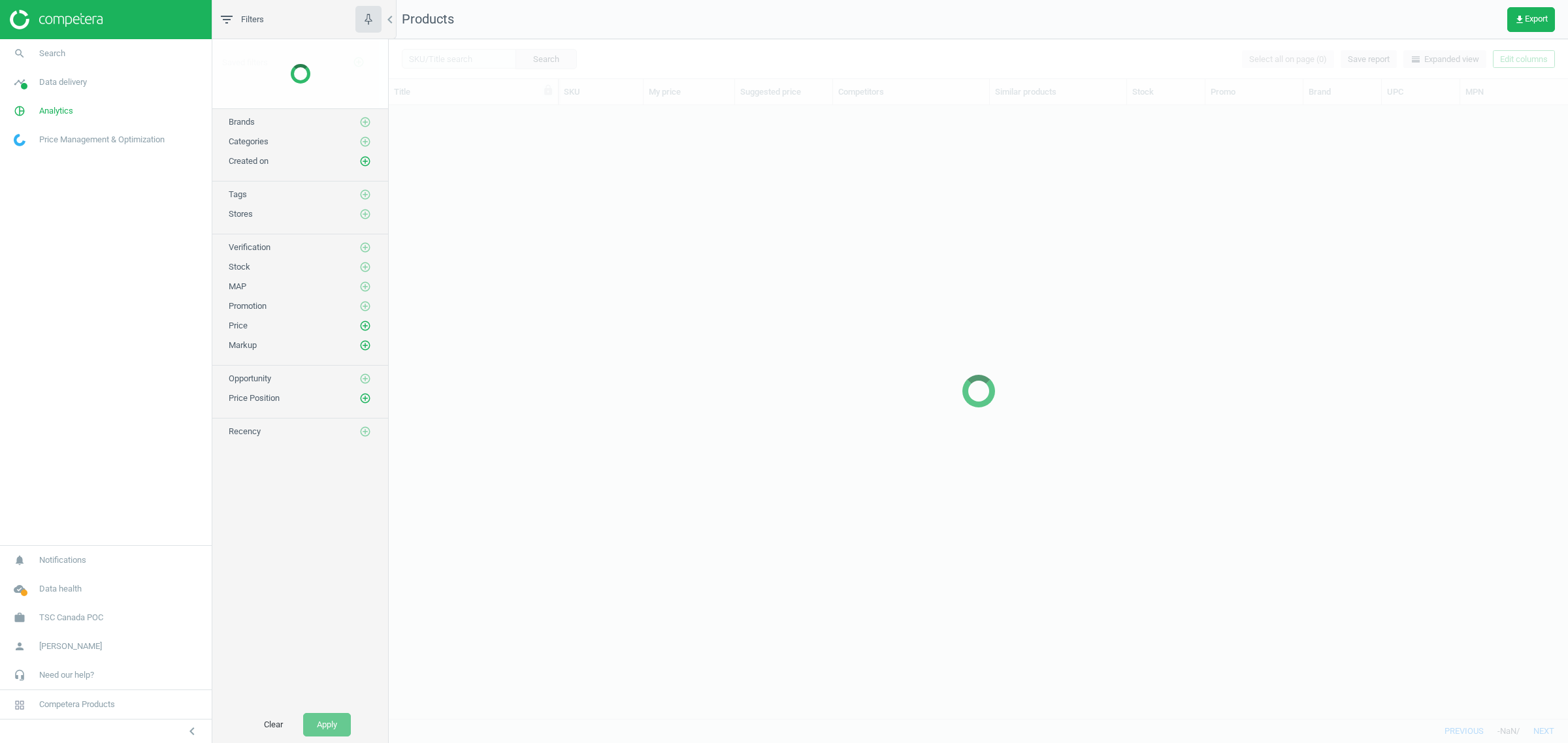
scroll to position [601, 1167]
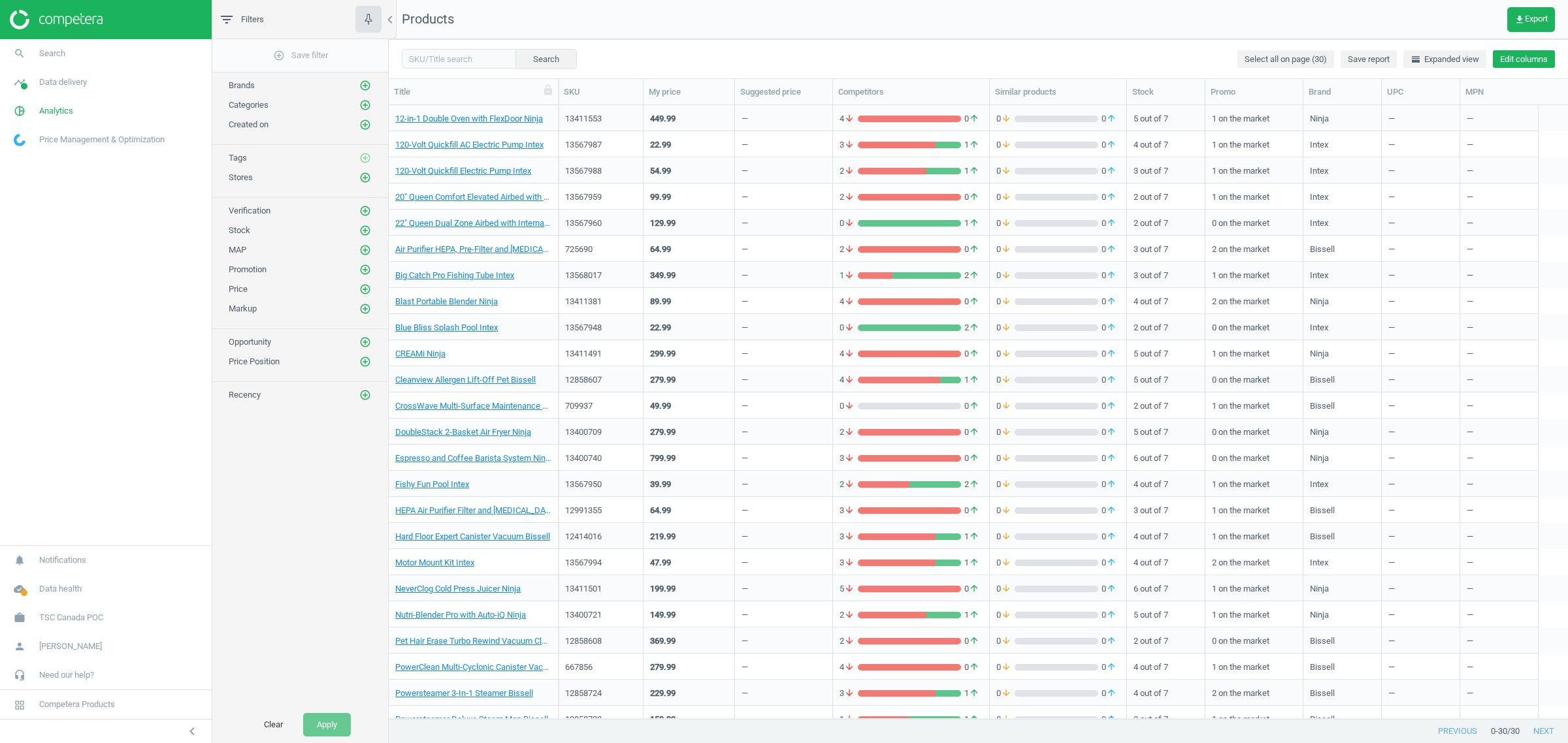
click at [1517, 53] on button "Edit columns" at bounding box center [1524, 59] width 62 height 19
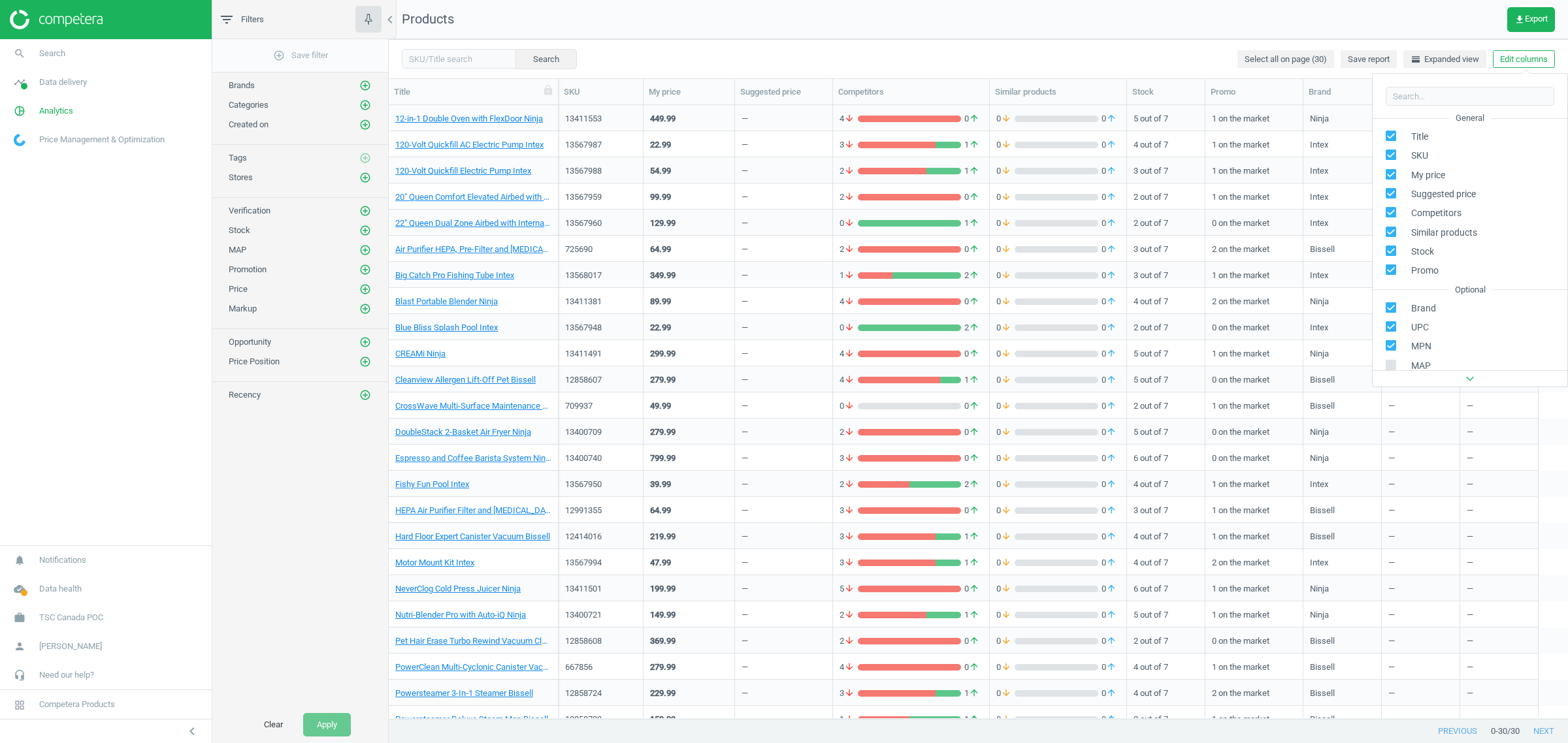
scroll to position [119, 0]
click at [83, 618] on span "TSC Canada POC" at bounding box center [71, 618] width 64 height 12
click at [47, 578] on span "Switch campaign" at bounding box center [43, 579] width 58 height 11
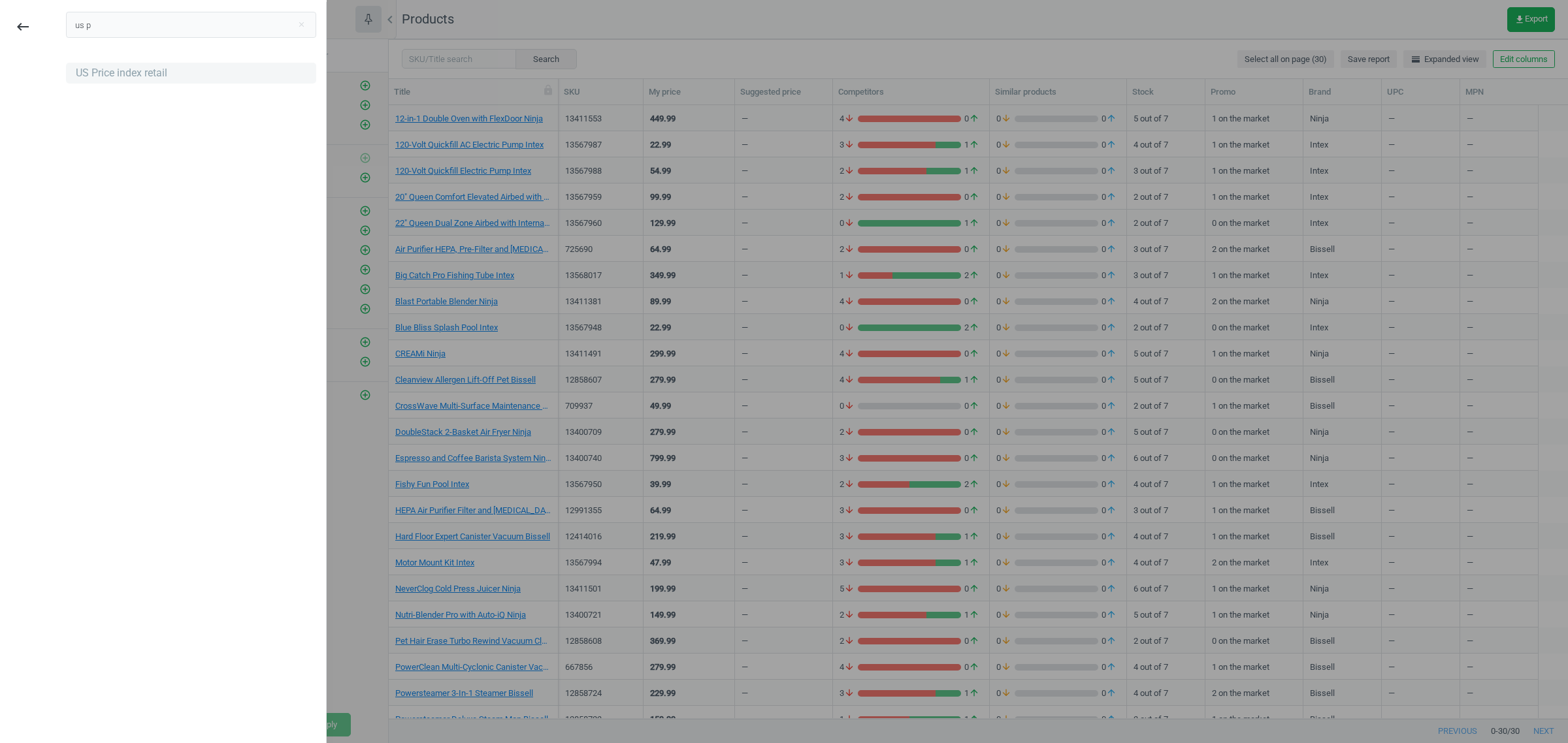
type input "us p"
click at [121, 73] on div "US Price index retail" at bounding box center [121, 73] width 92 height 15
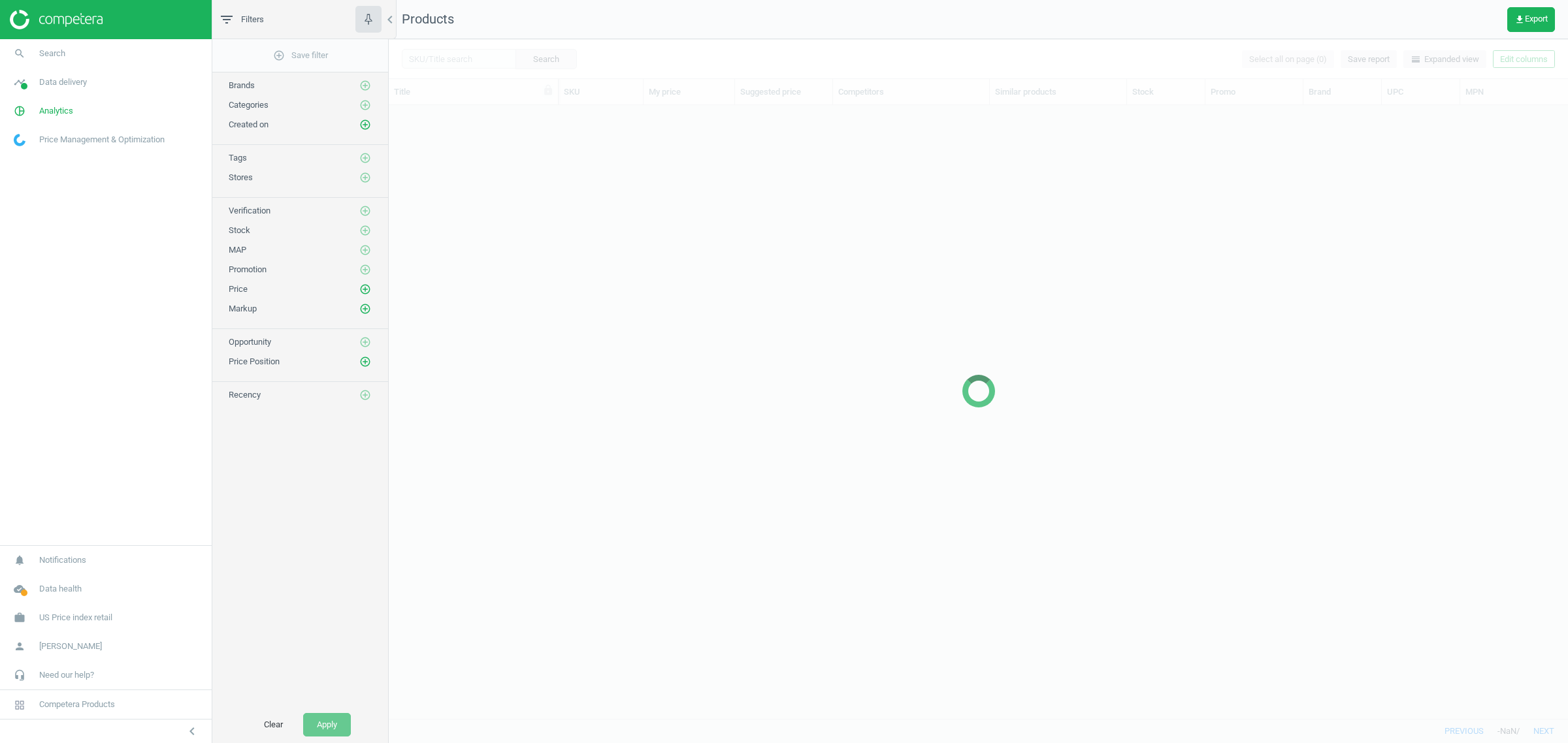
scroll to position [601, 1167]
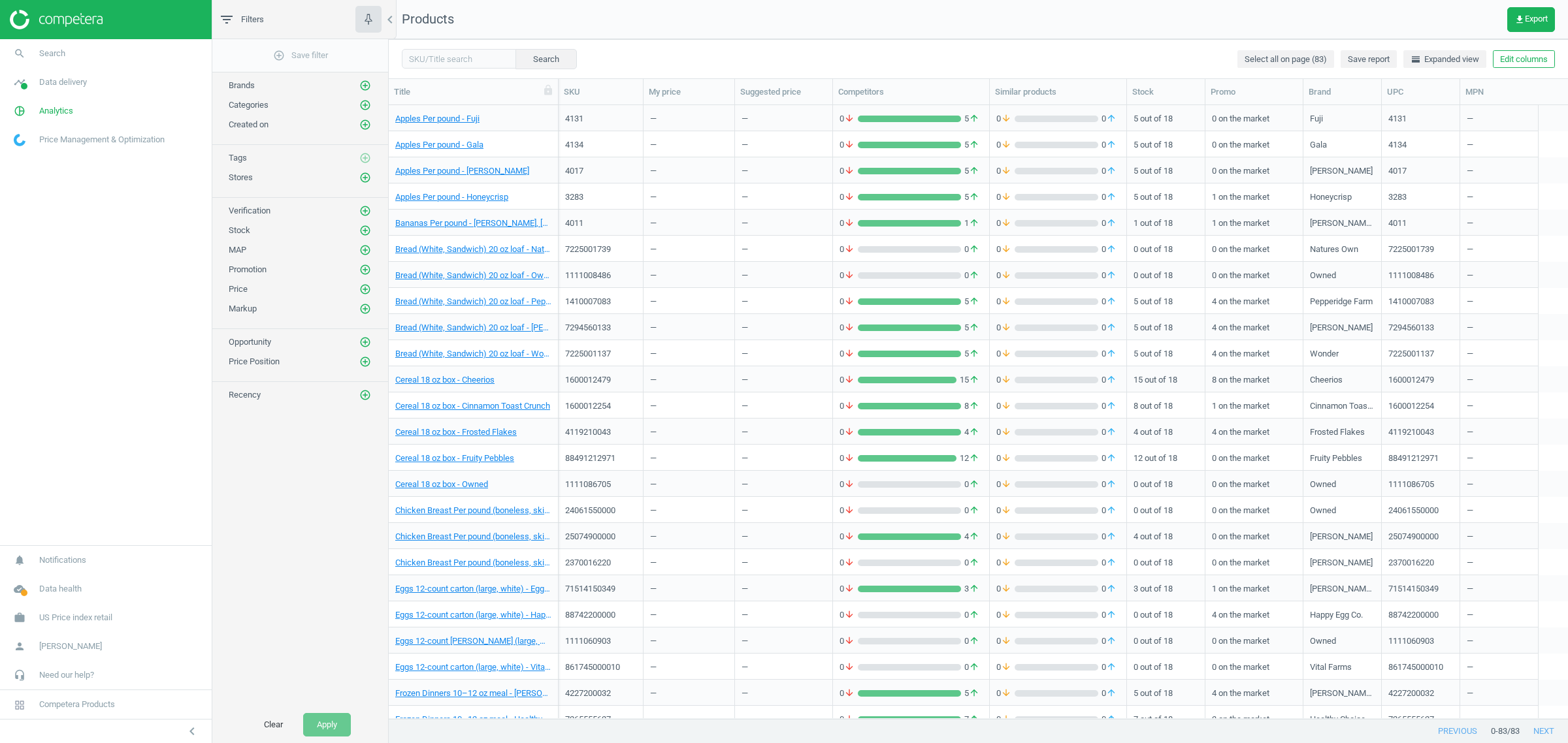
click at [1507, 54] on button "Edit columns" at bounding box center [1524, 59] width 62 height 19
click at [1427, 332] on div "Competitors" at bounding box center [1421, 328] width 45 height 12
